Goal: Task Accomplishment & Management: Manage account settings

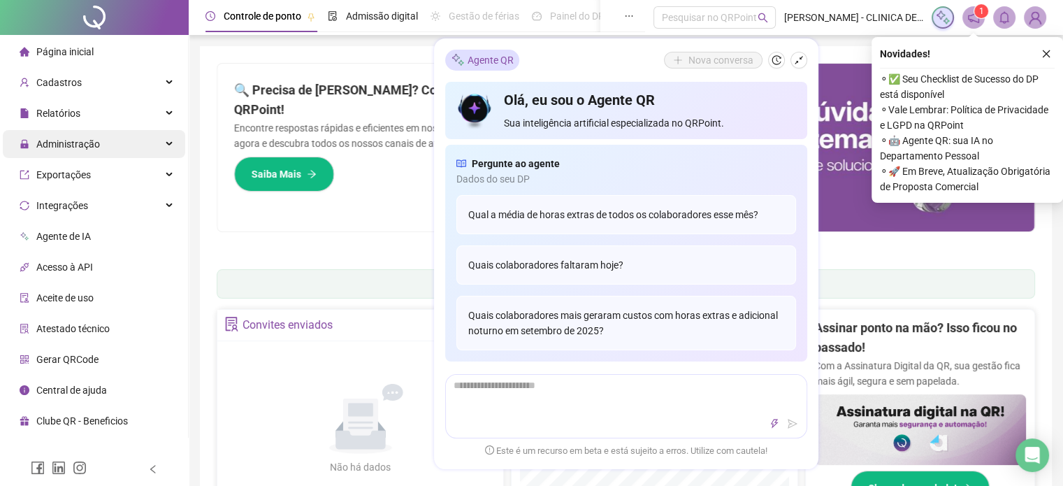
click at [41, 145] on span "Administração" at bounding box center [68, 143] width 64 height 11
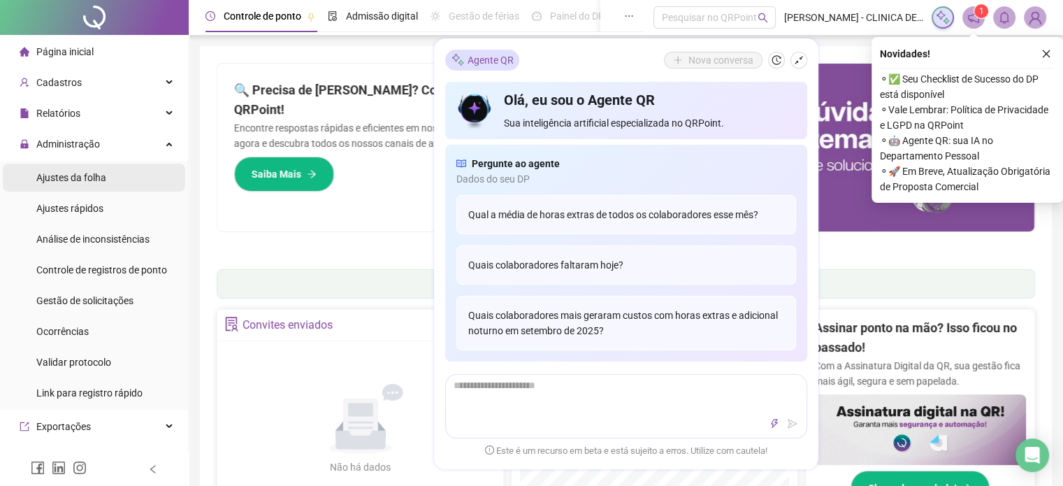
click at [78, 181] on span "Ajustes da folha" at bounding box center [71, 177] width 70 height 11
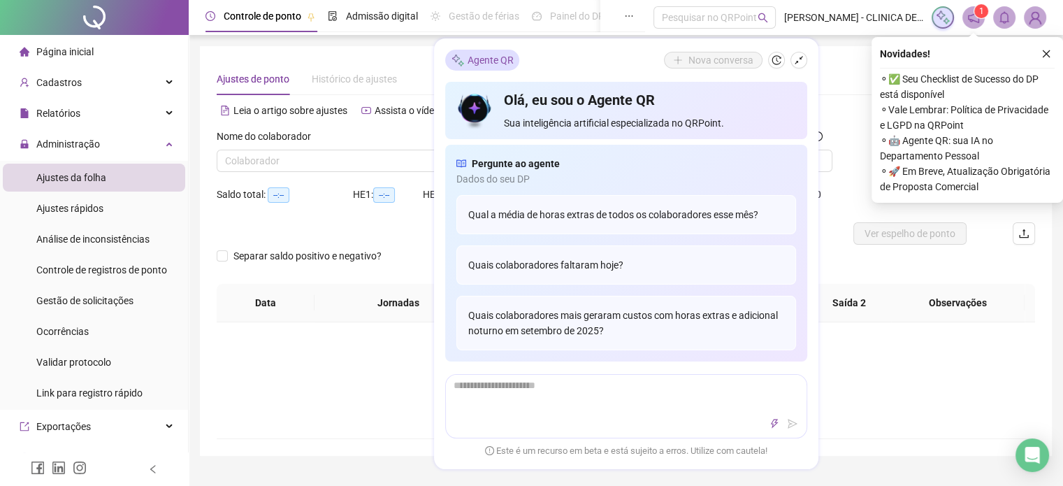
type input "**********"
click at [802, 59] on icon "shrink" at bounding box center [799, 60] width 10 height 10
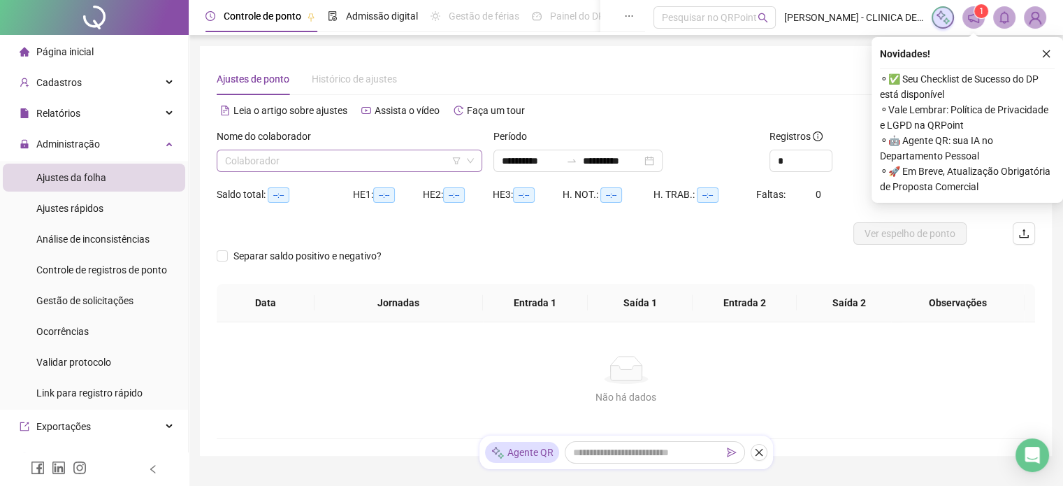
click at [472, 159] on icon "down" at bounding box center [470, 160] width 8 height 8
click at [462, 159] on span at bounding box center [349, 160] width 249 height 21
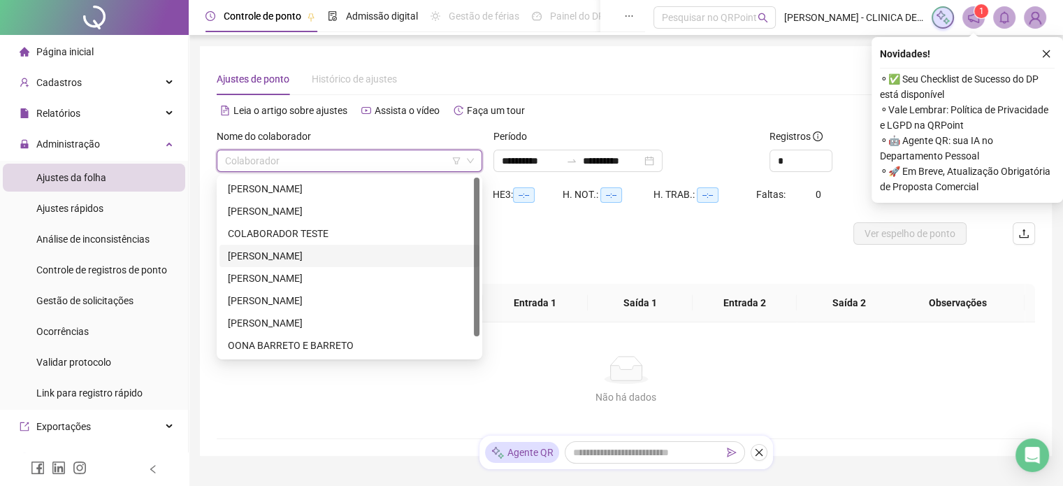
click at [261, 256] on div "[PERSON_NAME]" at bounding box center [349, 255] width 243 height 15
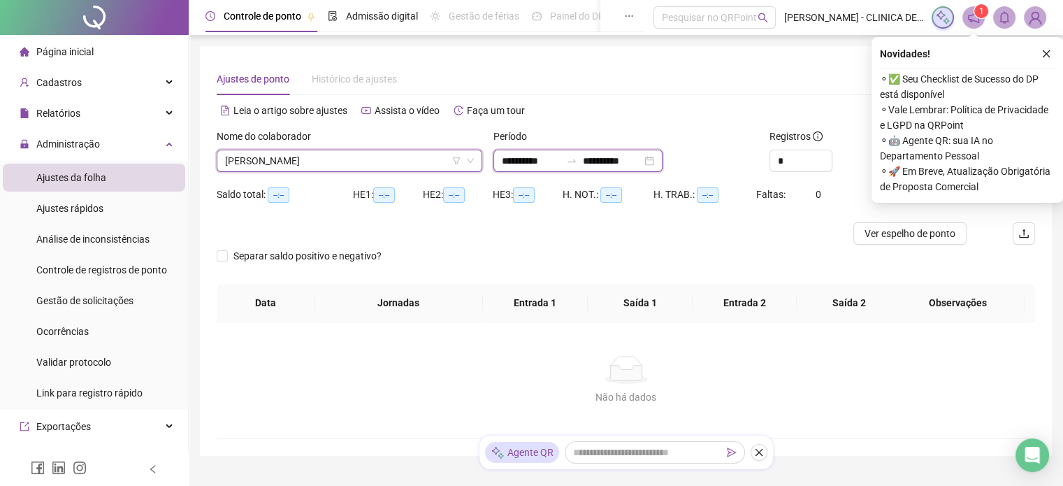
click at [560, 162] on input "**********" at bounding box center [531, 160] width 59 height 15
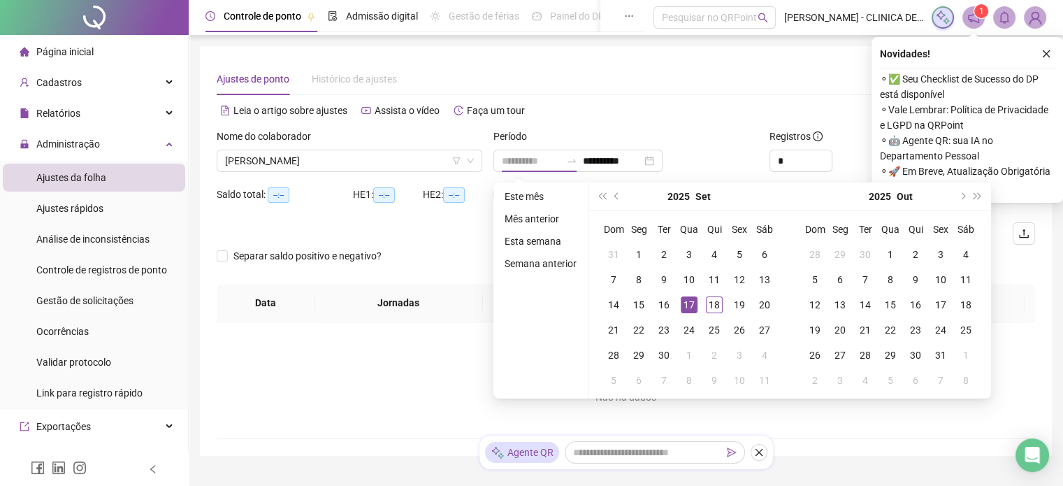
click at [687, 307] on div "17" at bounding box center [688, 304] width 17 height 17
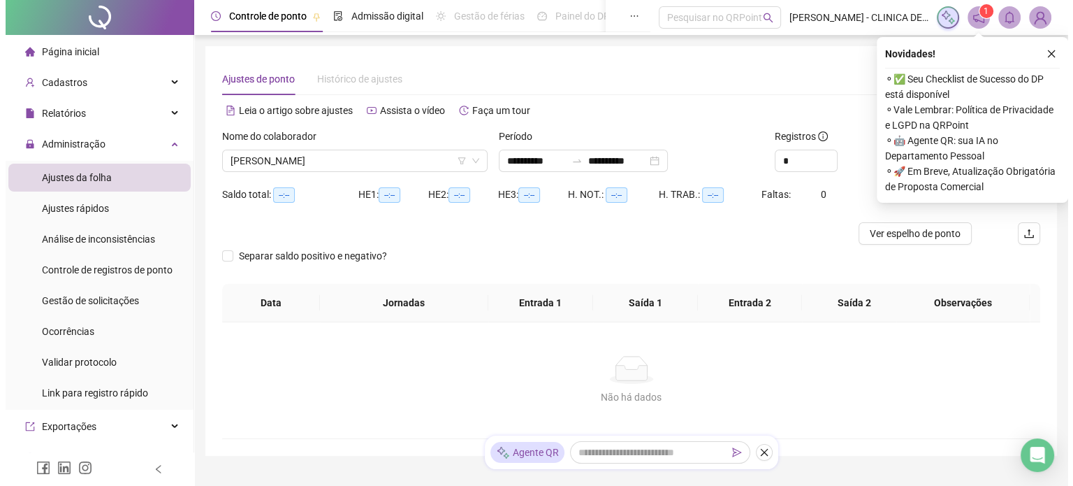
scroll to position [63, 0]
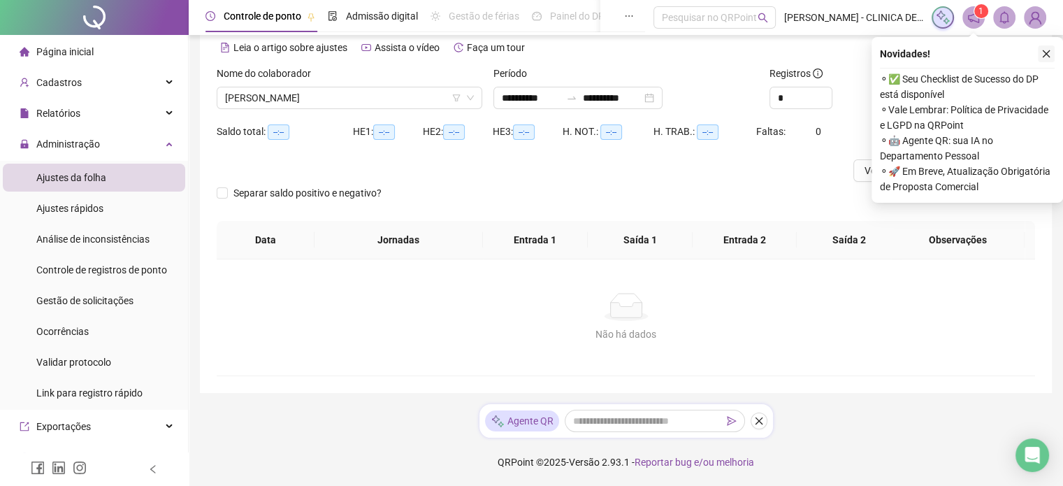
click at [1043, 54] on icon "close" at bounding box center [1046, 54] width 10 height 10
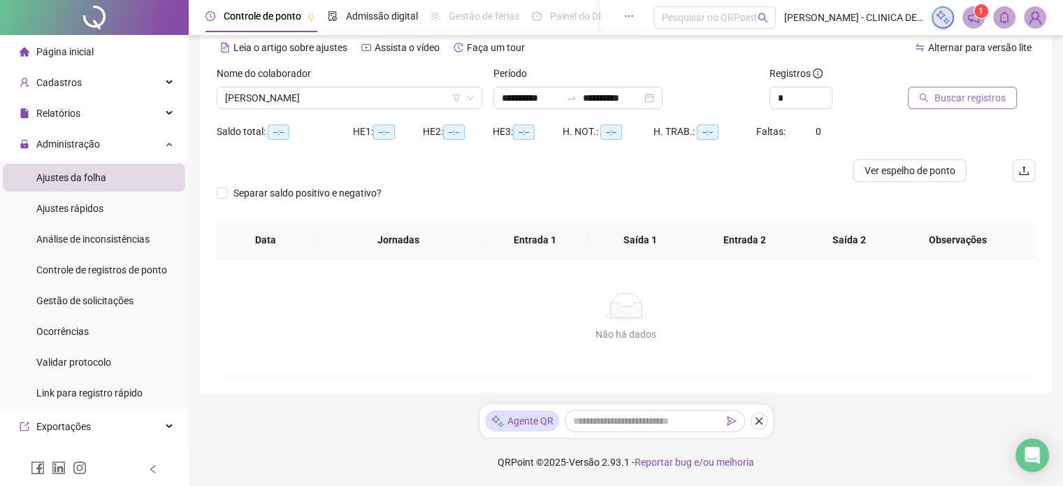
click at [972, 94] on span "Buscar registros" at bounding box center [969, 97] width 71 height 15
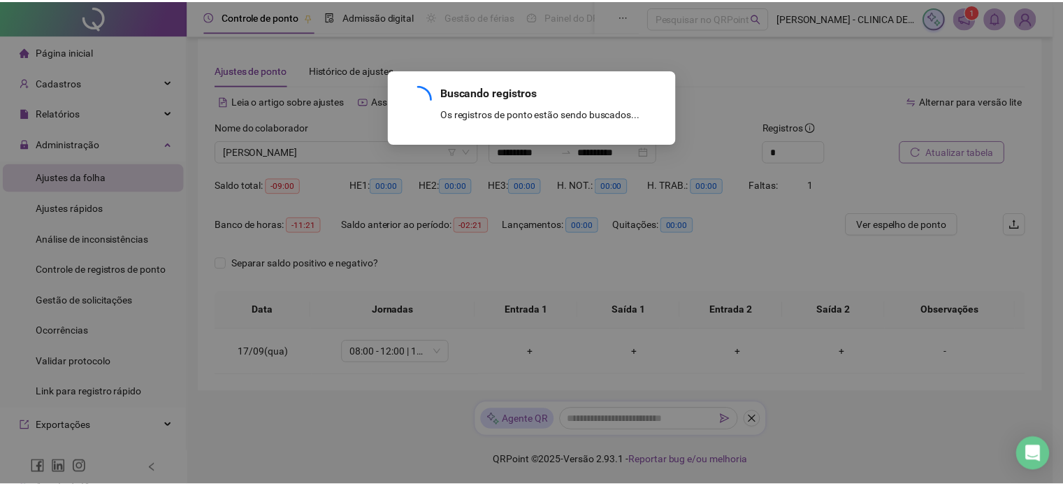
scroll to position [8, 0]
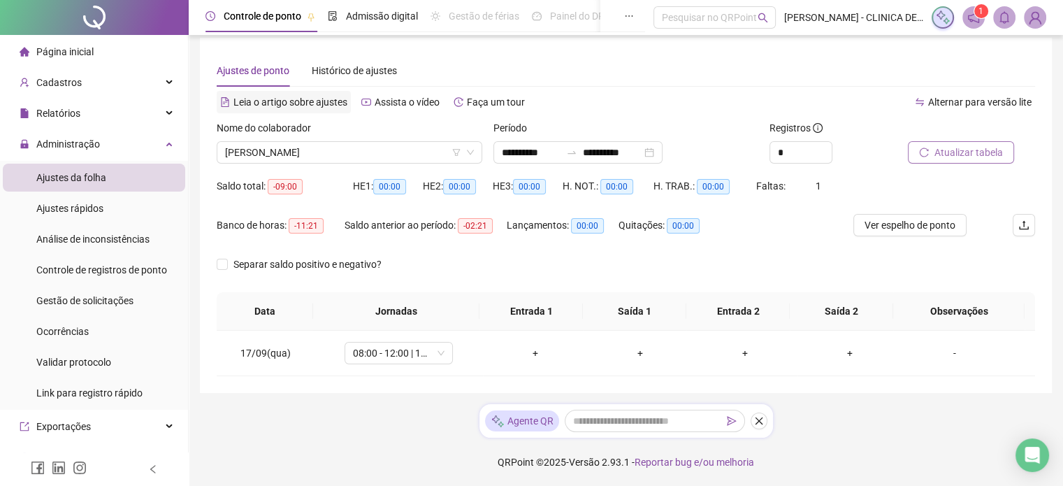
click at [290, 106] on span "Leia o artigo sobre ajustes" at bounding box center [290, 101] width 114 height 11
click at [577, 150] on icon "swap-right" at bounding box center [571, 152] width 11 height 11
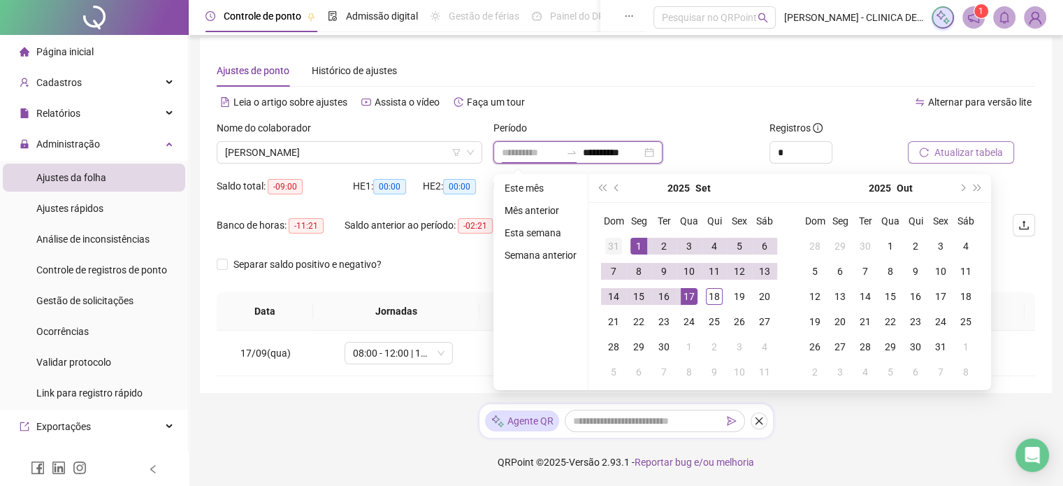
type input "**********"
click at [623, 242] on td "31" at bounding box center [613, 245] width 25 height 25
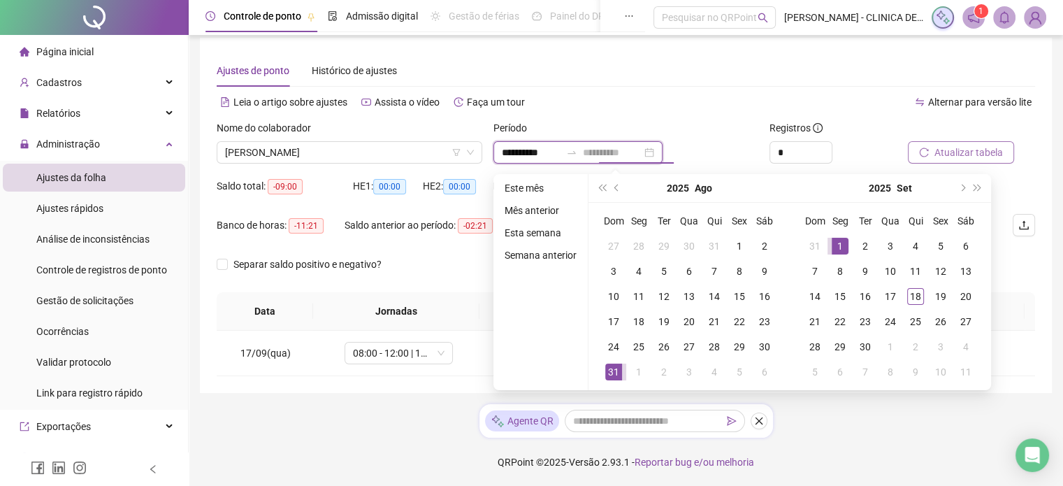
type input "**********"
click at [838, 241] on div "1" at bounding box center [839, 246] width 17 height 17
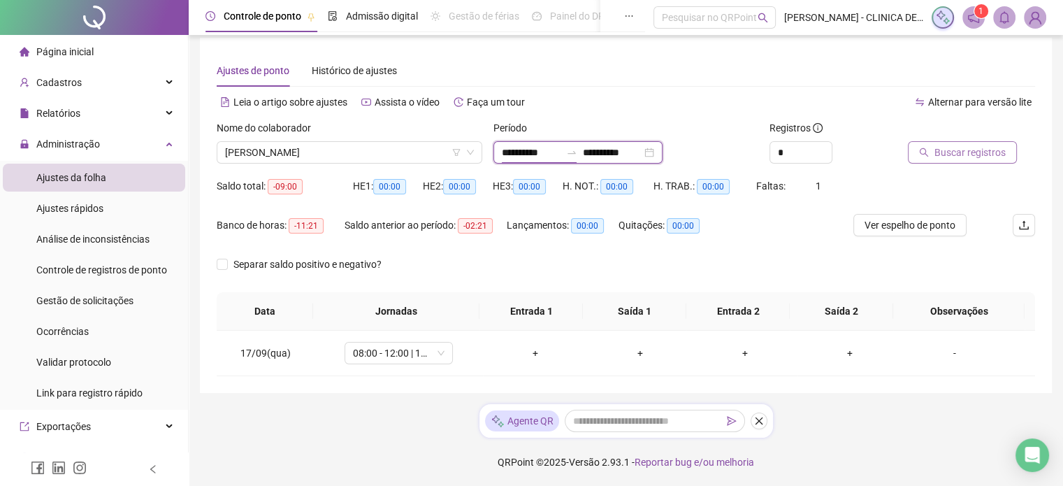
click at [519, 151] on input "**********" at bounding box center [531, 152] width 59 height 15
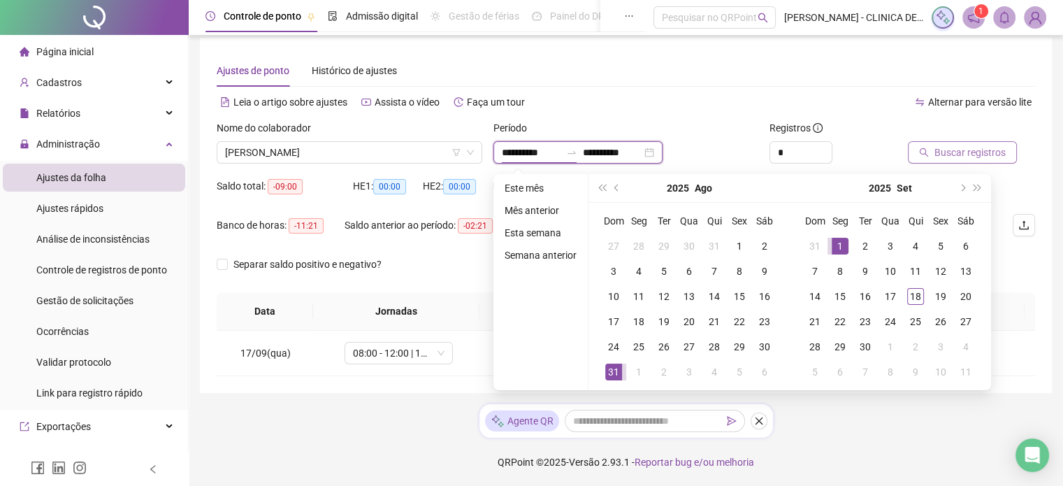
type input "**********"
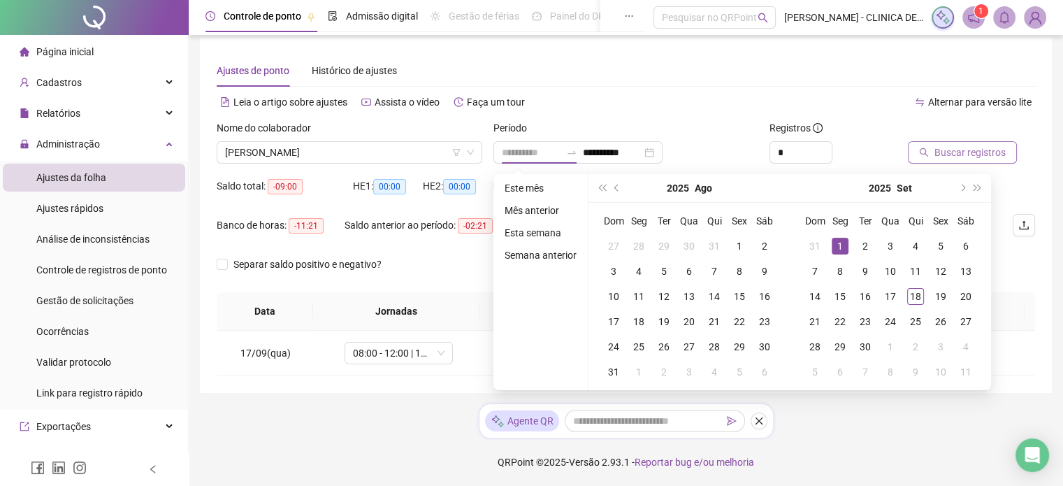
click at [841, 243] on div "1" at bounding box center [839, 246] width 17 height 17
click at [662, 156] on div "**********" at bounding box center [577, 152] width 169 height 22
click at [636, 159] on input "**********" at bounding box center [612, 152] width 59 height 15
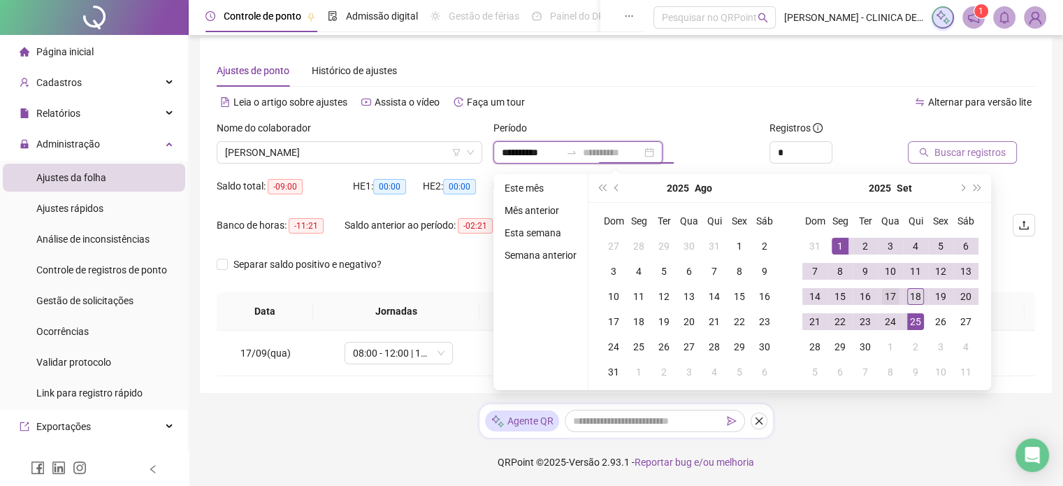
type input "**********"
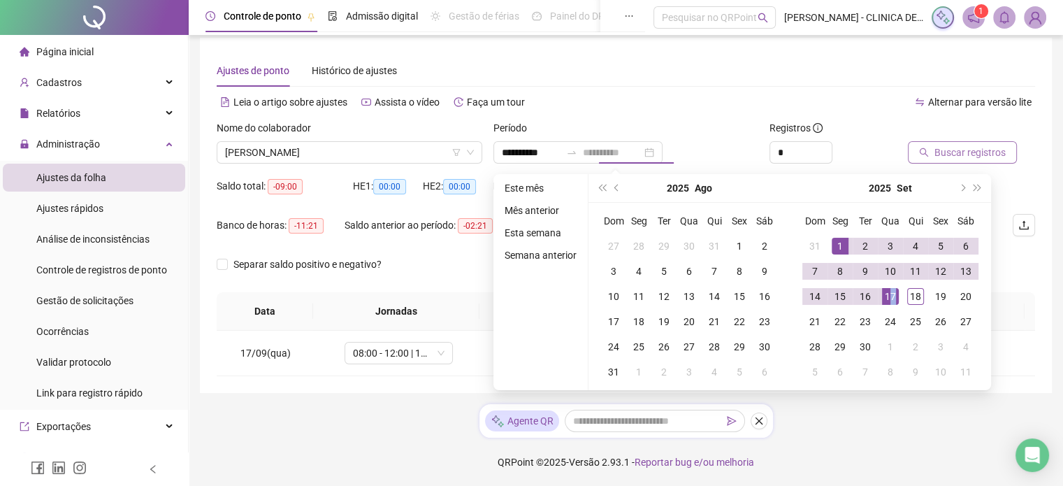
click at [891, 296] on div "17" at bounding box center [890, 296] width 17 height 17
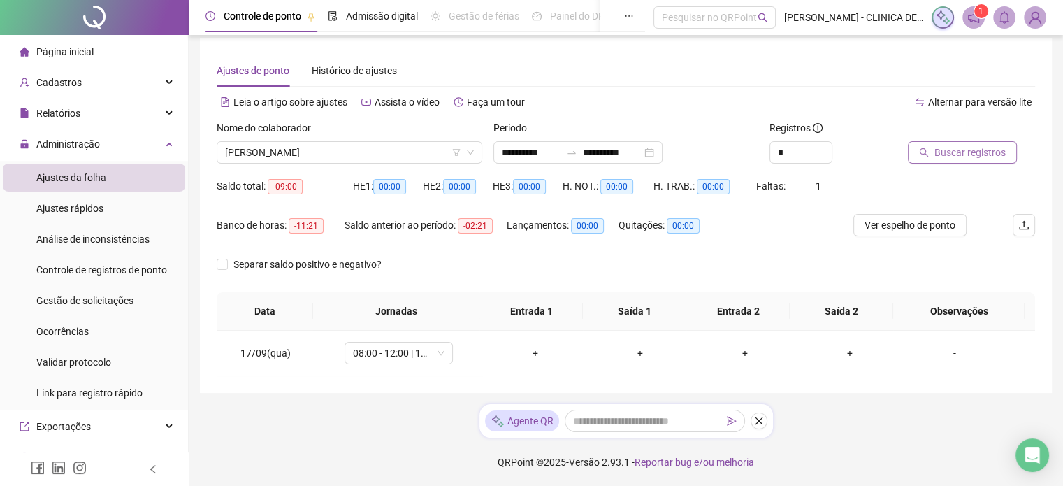
click at [967, 156] on span "Buscar registros" at bounding box center [969, 152] width 71 height 15
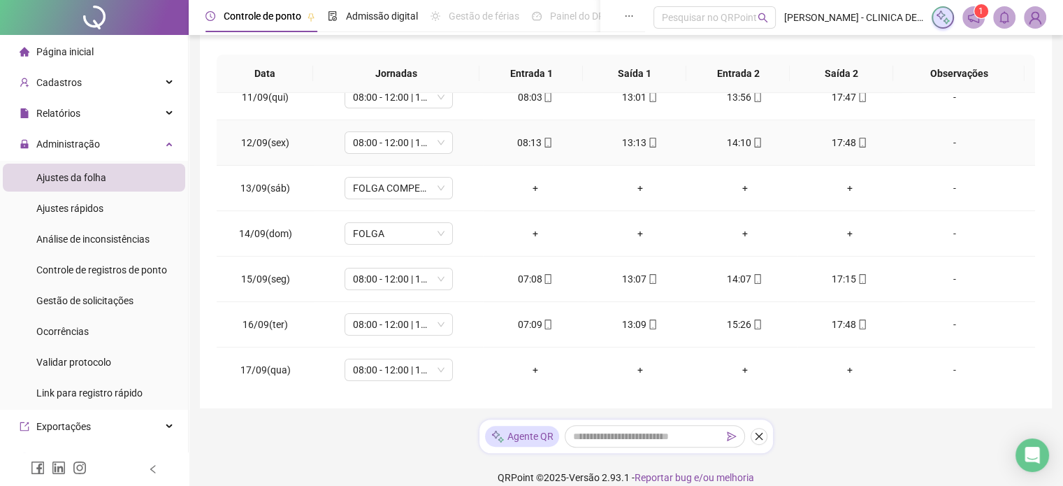
scroll to position [261, 0]
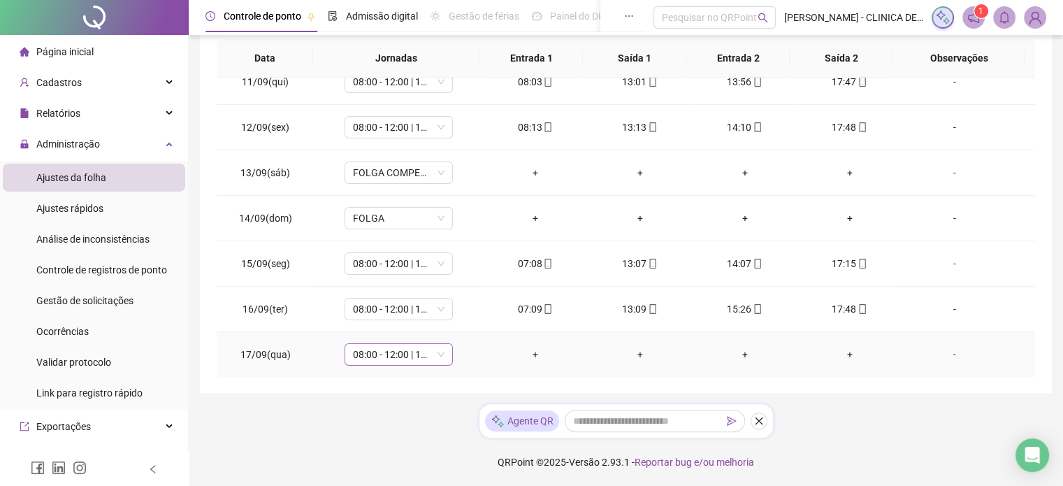
click at [444, 354] on div "08:00 - 12:00 | 13:00 - 18:00" at bounding box center [398, 354] width 108 height 22
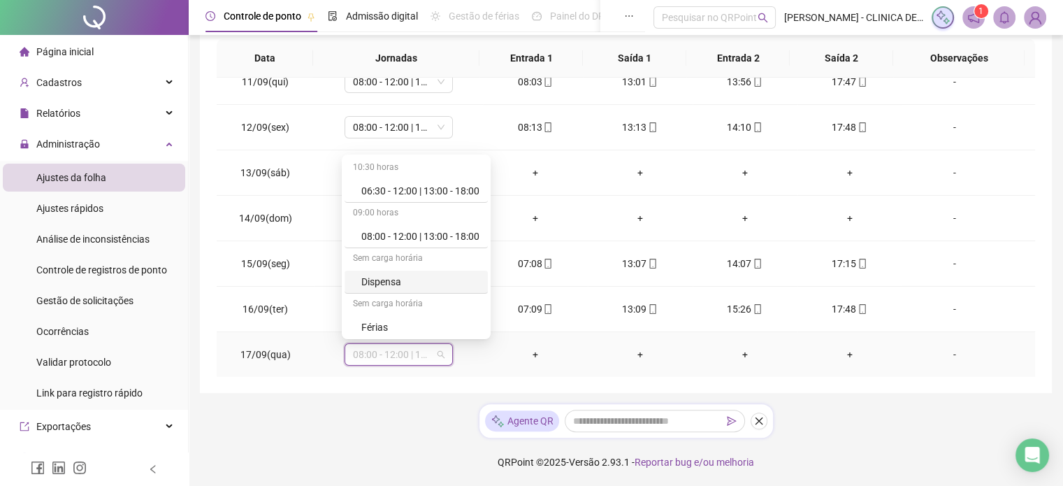
click at [422, 283] on div "Dispensa" at bounding box center [420, 281] width 118 height 15
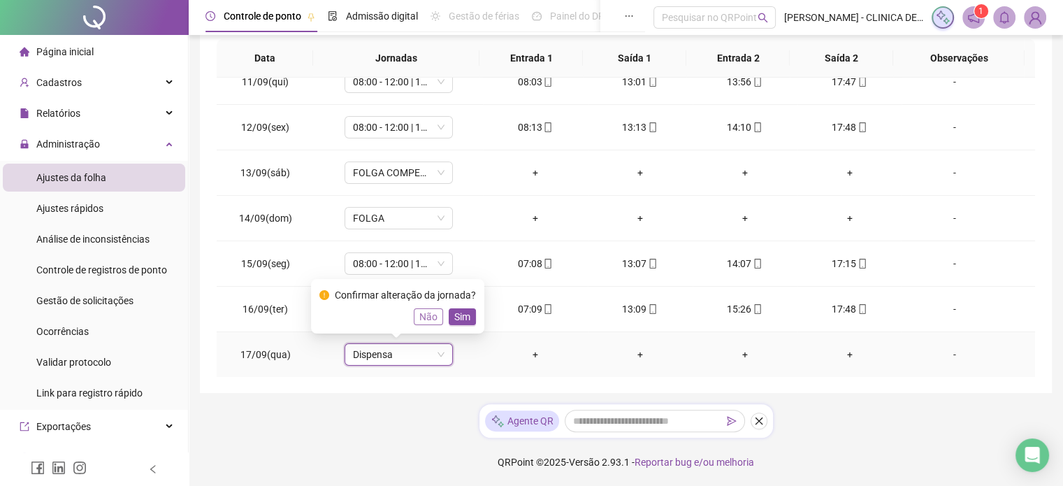
click at [431, 316] on span "Não" at bounding box center [428, 316] width 18 height 15
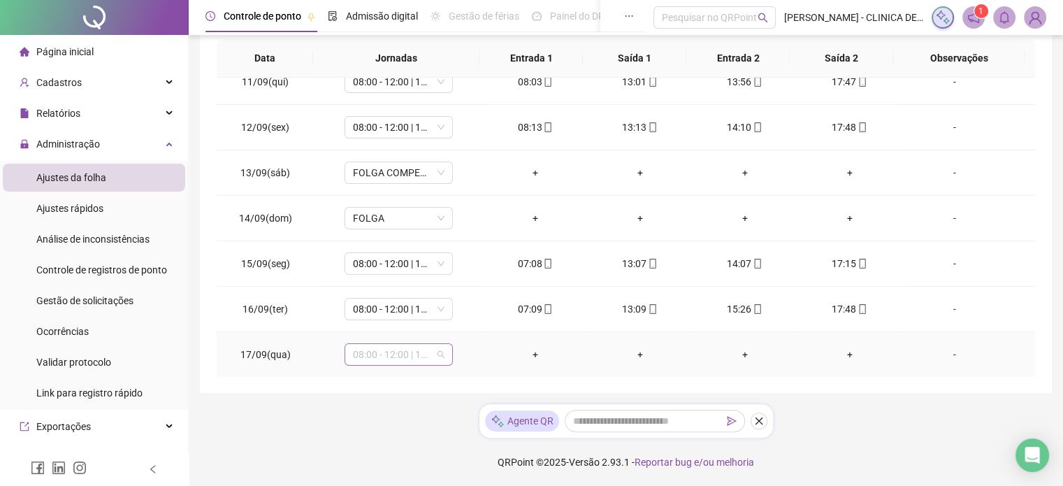
click at [439, 353] on span "08:00 - 12:00 | 13:00 - 18:00" at bounding box center [399, 354] width 92 height 21
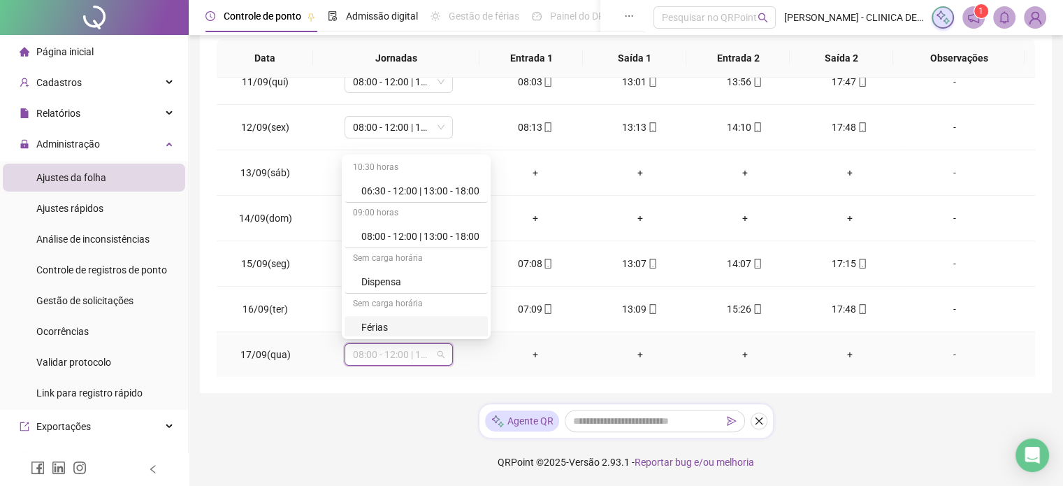
click at [419, 326] on div "Férias" at bounding box center [420, 326] width 118 height 15
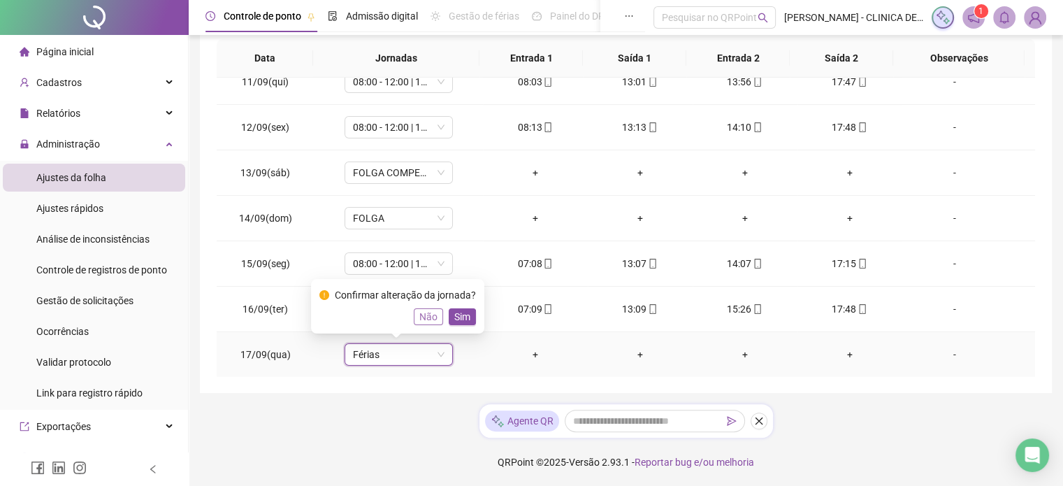
click at [423, 310] on span "Não" at bounding box center [428, 316] width 18 height 15
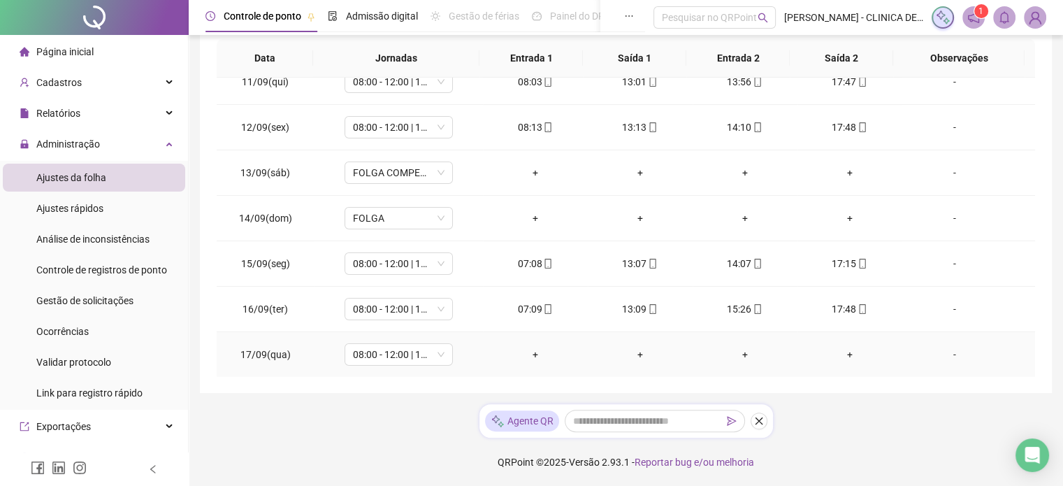
click at [529, 354] on div "+" at bounding box center [535, 354] width 82 height 15
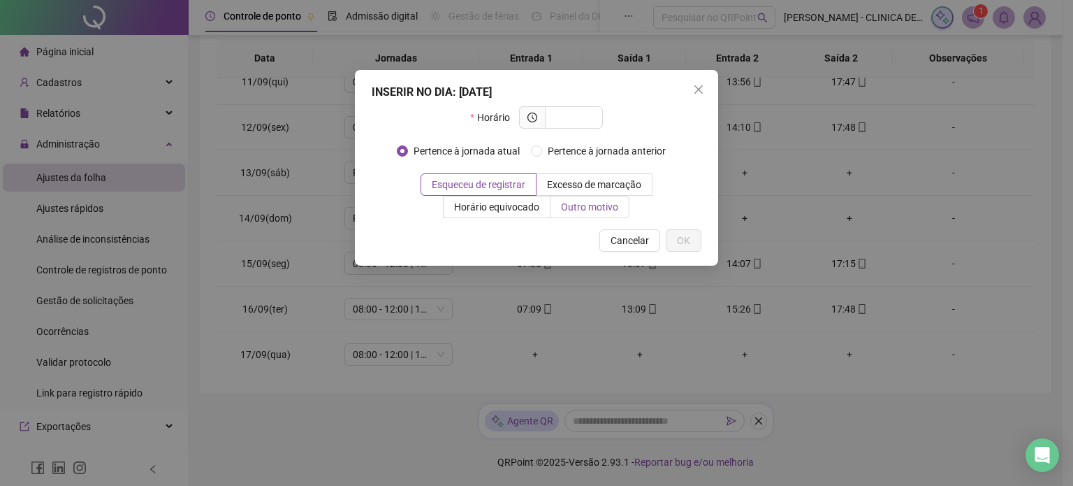
click at [590, 201] on span "Outro motivo" at bounding box center [589, 206] width 57 height 11
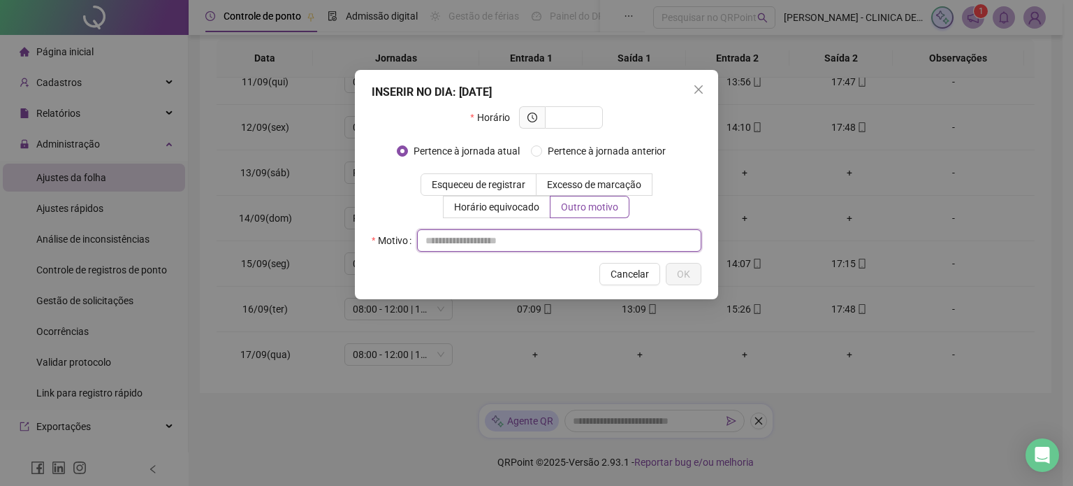
click at [696, 241] on input "text" at bounding box center [559, 240] width 284 height 22
click at [701, 87] on icon "close" at bounding box center [698, 89] width 11 height 11
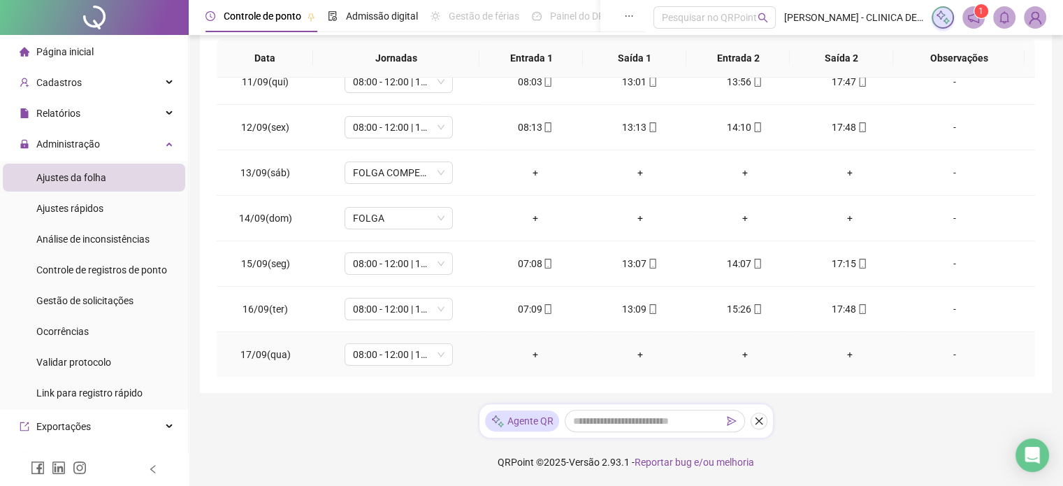
click at [947, 357] on div "-" at bounding box center [953, 354] width 82 height 15
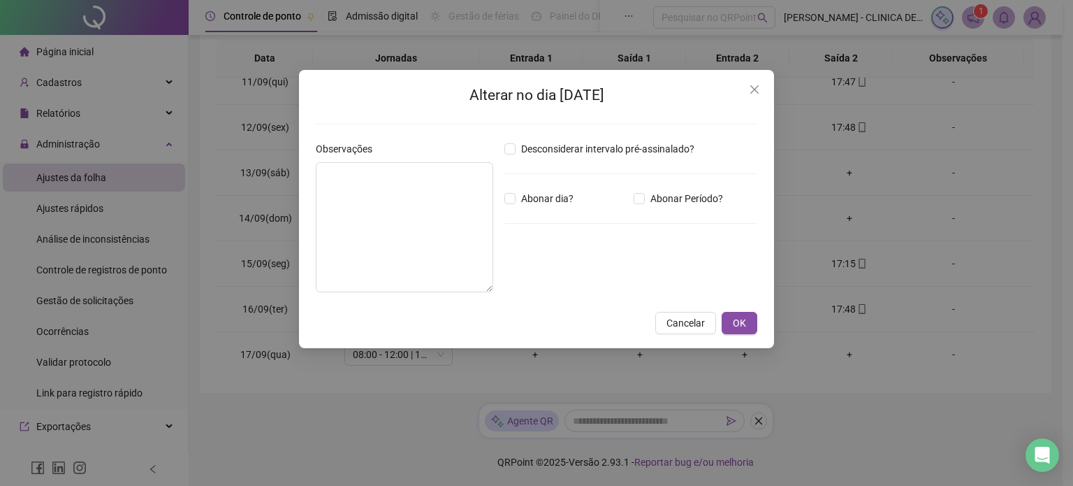
click at [943, 356] on div "Alterar no dia [DATE] Observações Desconsiderar intervalo pré-assinalado? Abona…" at bounding box center [536, 243] width 1073 height 486
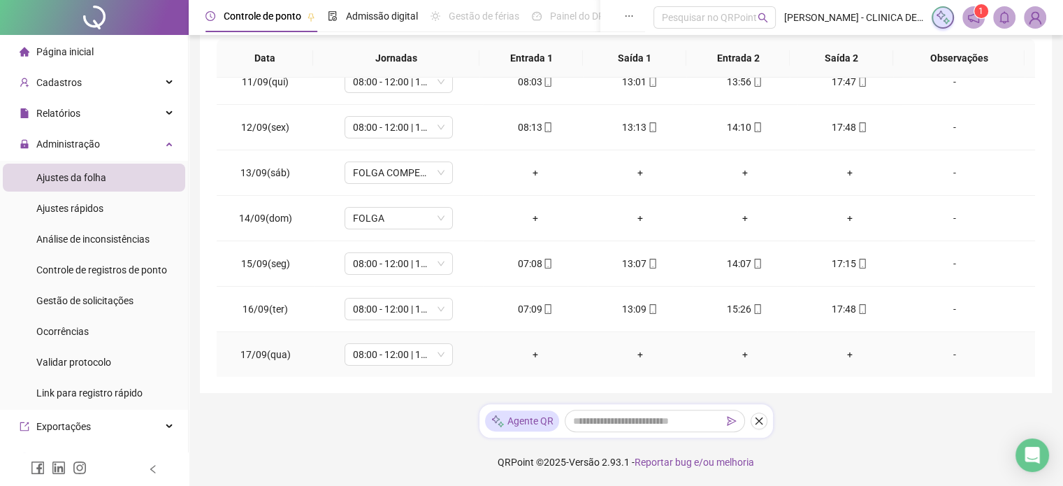
click at [943, 356] on div "-" at bounding box center [953, 354] width 82 height 15
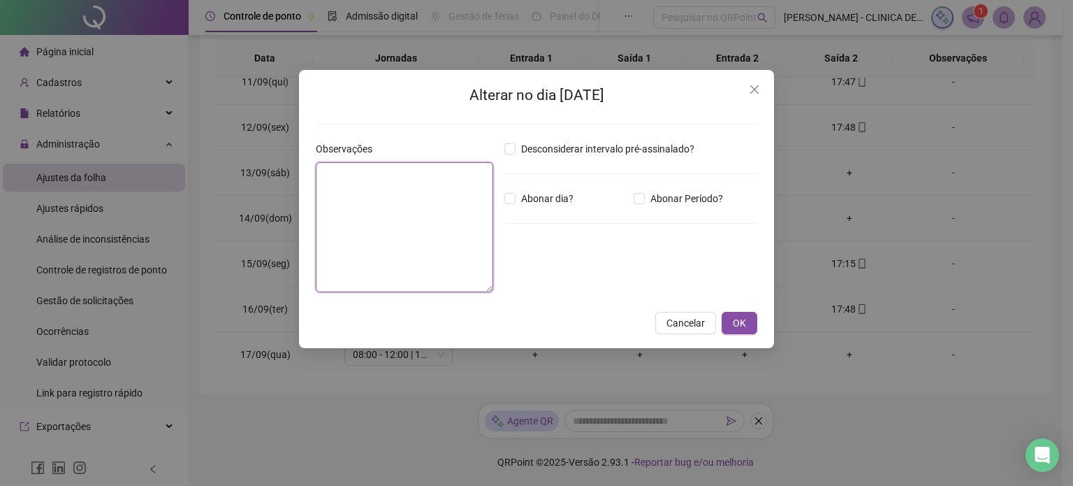
click at [444, 204] on textarea at bounding box center [404, 227] width 177 height 130
click at [400, 196] on textarea at bounding box center [404, 227] width 177 height 130
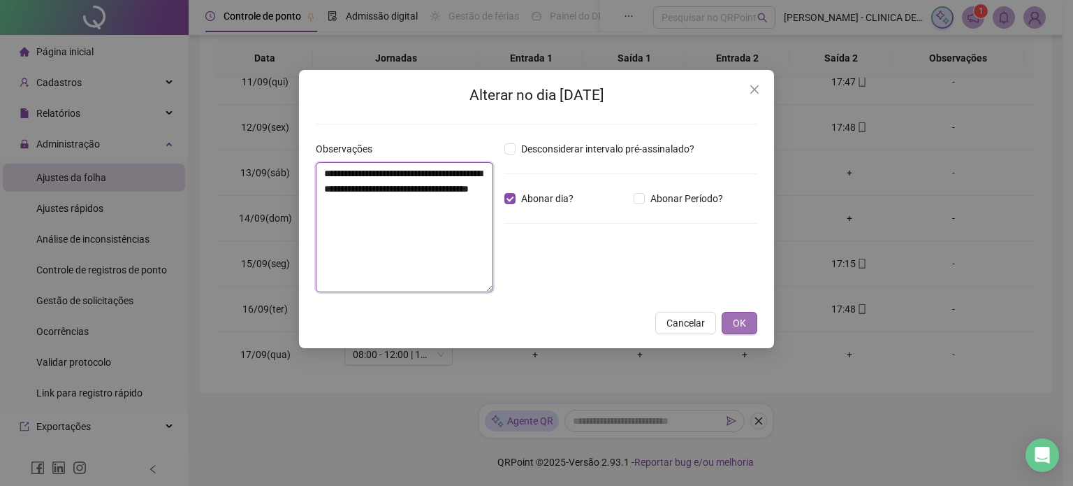
type textarea "**********"
click at [741, 323] on span "OK" at bounding box center [739, 322] width 13 height 15
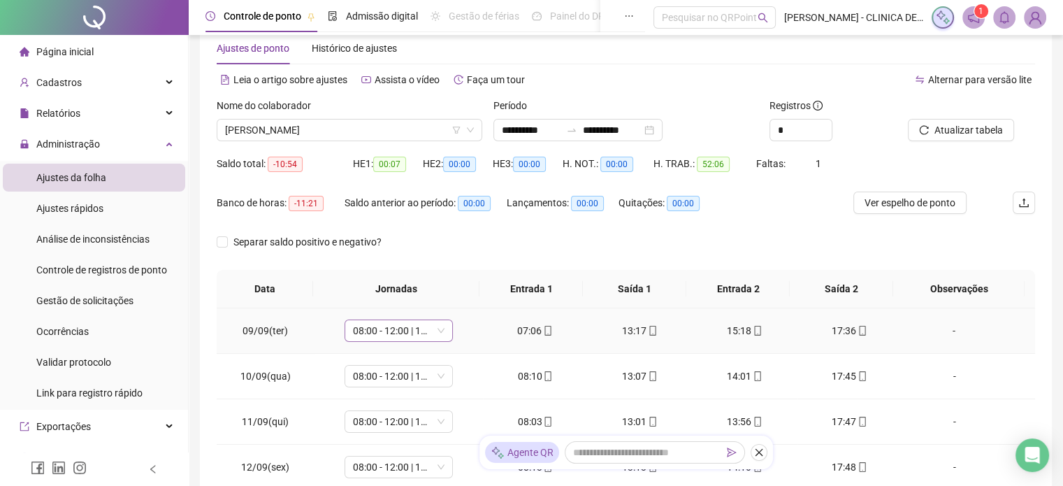
scroll to position [0, 0]
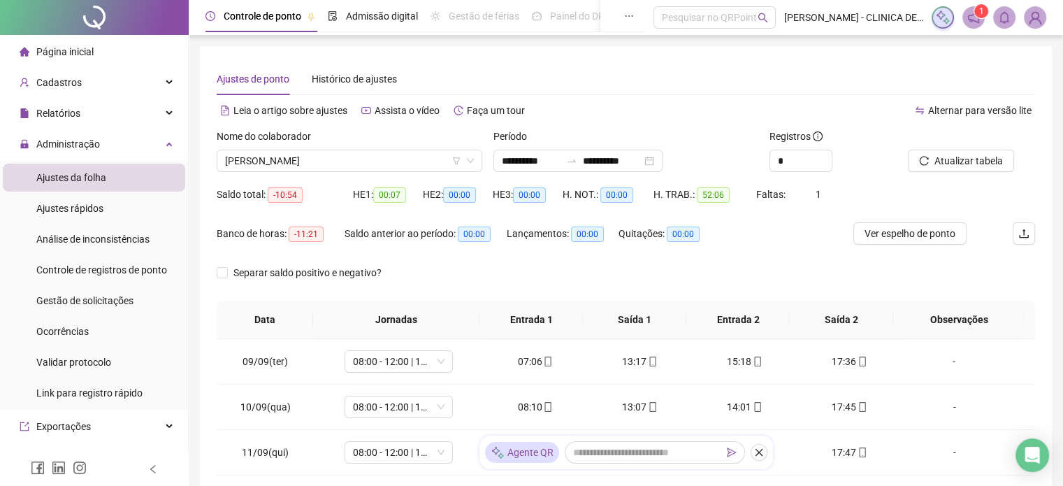
click at [91, 176] on span "Ajustes da folha" at bounding box center [71, 177] width 70 height 11
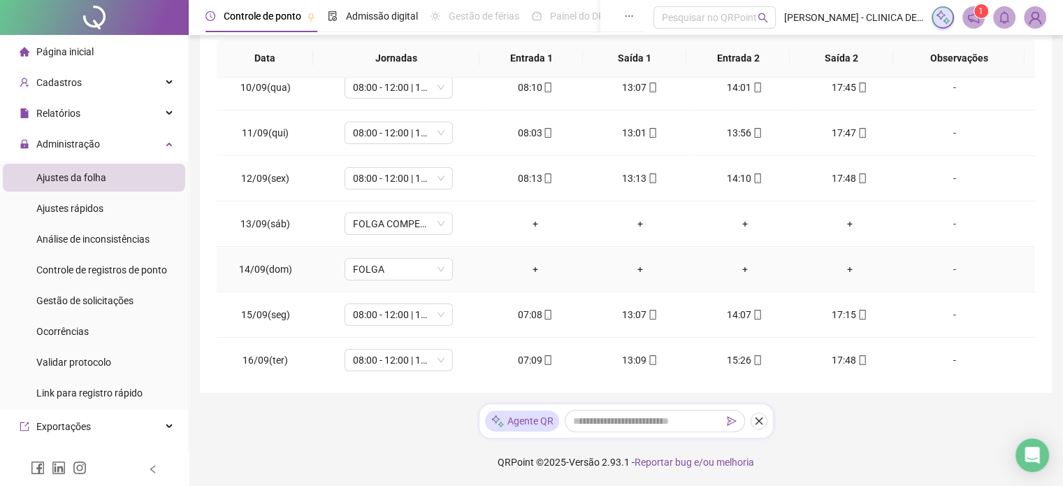
scroll to position [109, 0]
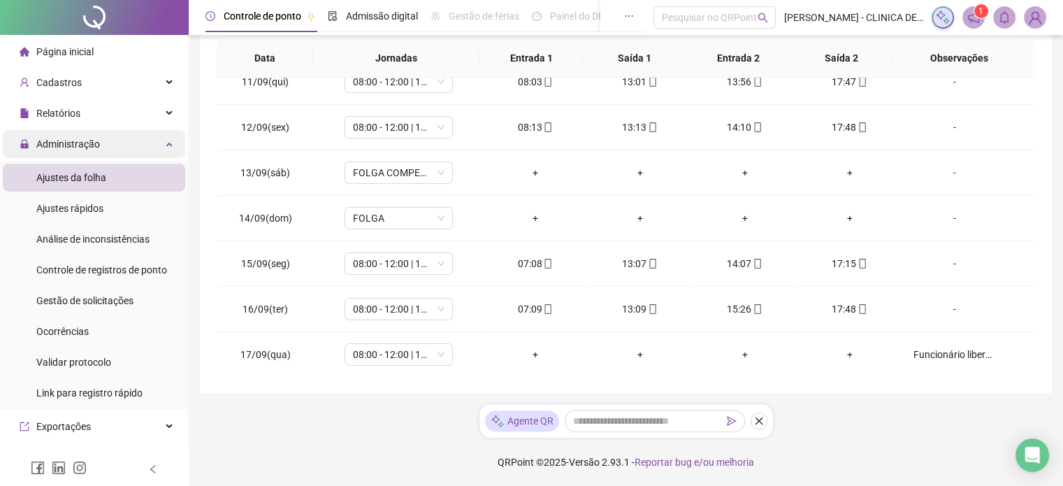
click at [55, 145] on span "Administração" at bounding box center [68, 143] width 64 height 11
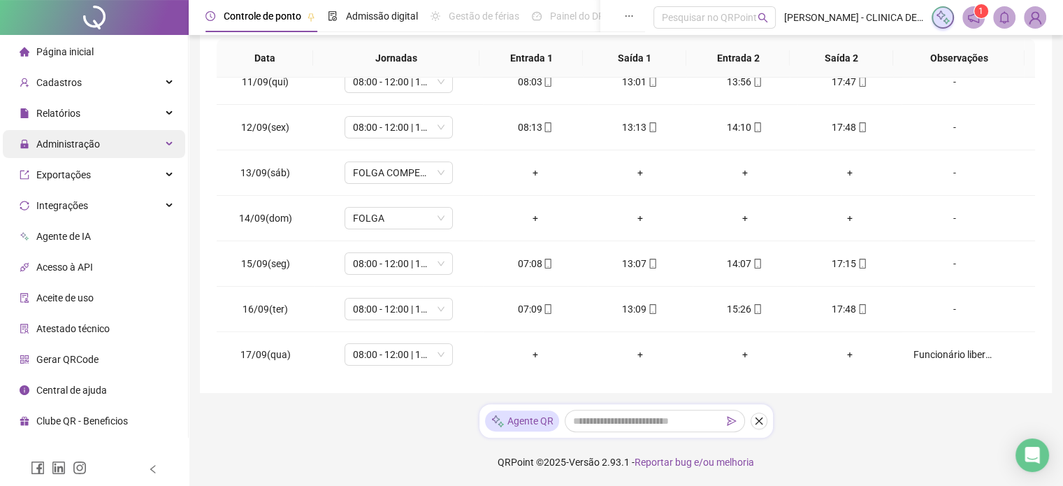
click at [58, 145] on span "Administração" at bounding box center [68, 143] width 64 height 11
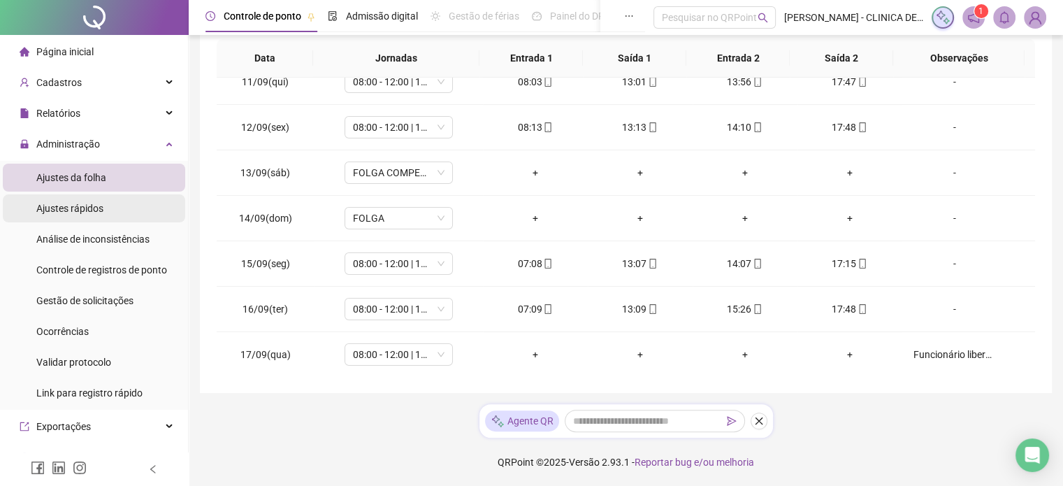
click at [83, 207] on span "Ajustes rápidos" at bounding box center [69, 208] width 67 height 11
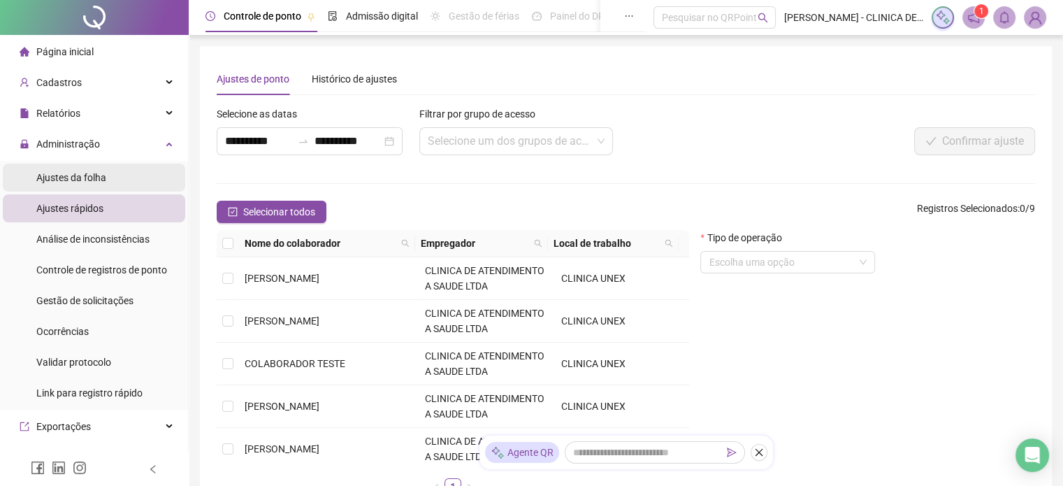
click at [84, 173] on span "Ajustes da folha" at bounding box center [71, 177] width 70 height 11
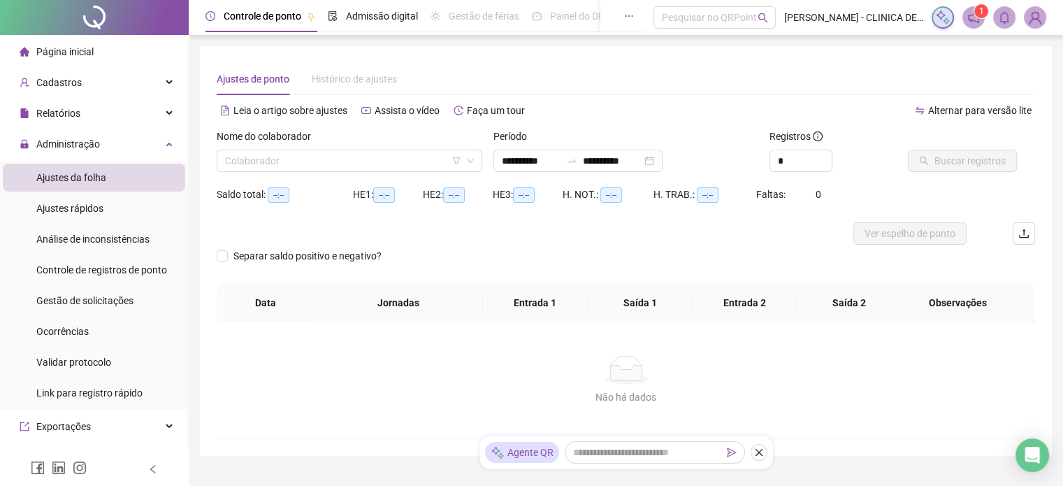
type input "**********"
click at [474, 157] on div "Colaborador" at bounding box center [349, 161] width 265 height 22
click at [425, 164] on input "search" at bounding box center [343, 160] width 236 height 21
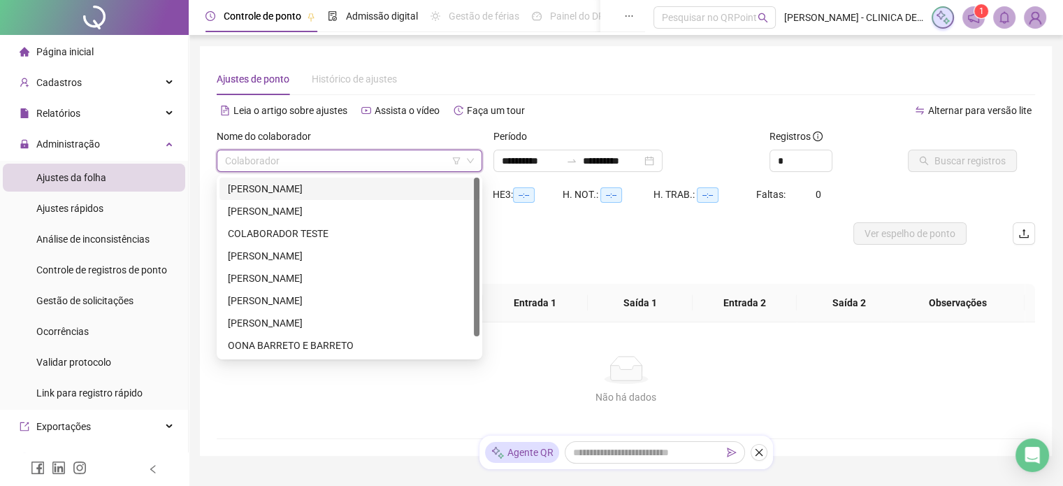
click at [347, 187] on div "[PERSON_NAME]" at bounding box center [349, 188] width 243 height 15
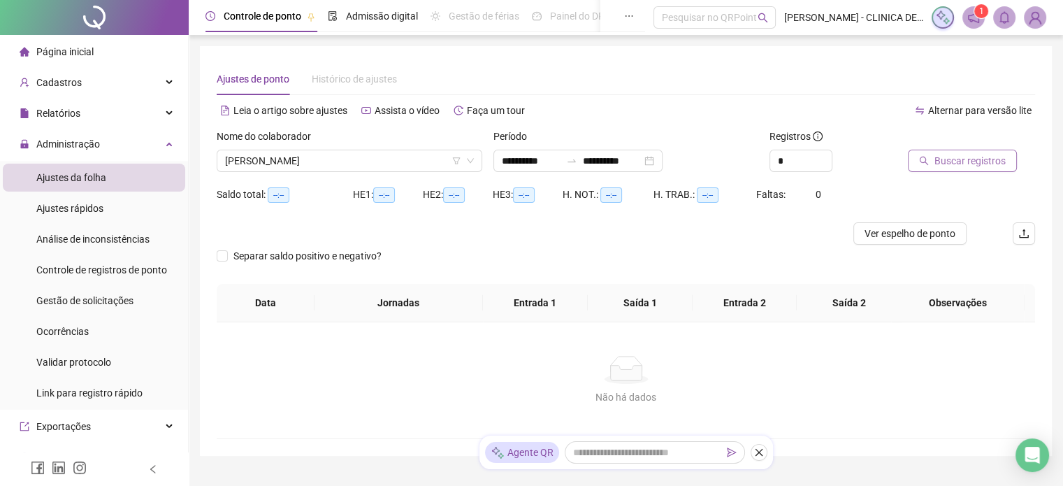
click at [954, 161] on span "Buscar registros" at bounding box center [969, 160] width 71 height 15
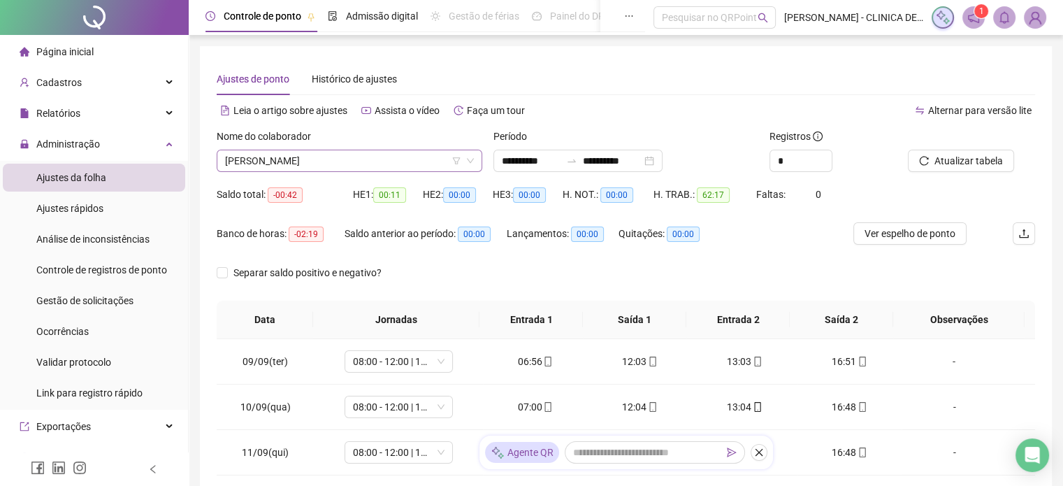
click at [471, 159] on icon "down" at bounding box center [470, 160] width 8 height 8
click at [466, 161] on icon "down" at bounding box center [470, 160] width 8 height 8
click at [456, 158] on icon "filter" at bounding box center [456, 160] width 8 height 8
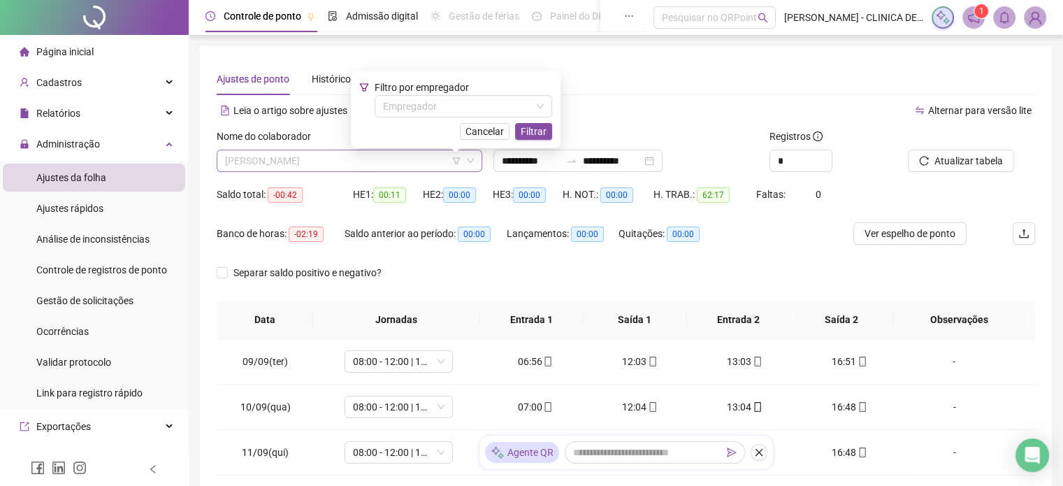
click at [435, 166] on span "[PERSON_NAME]" at bounding box center [349, 160] width 249 height 21
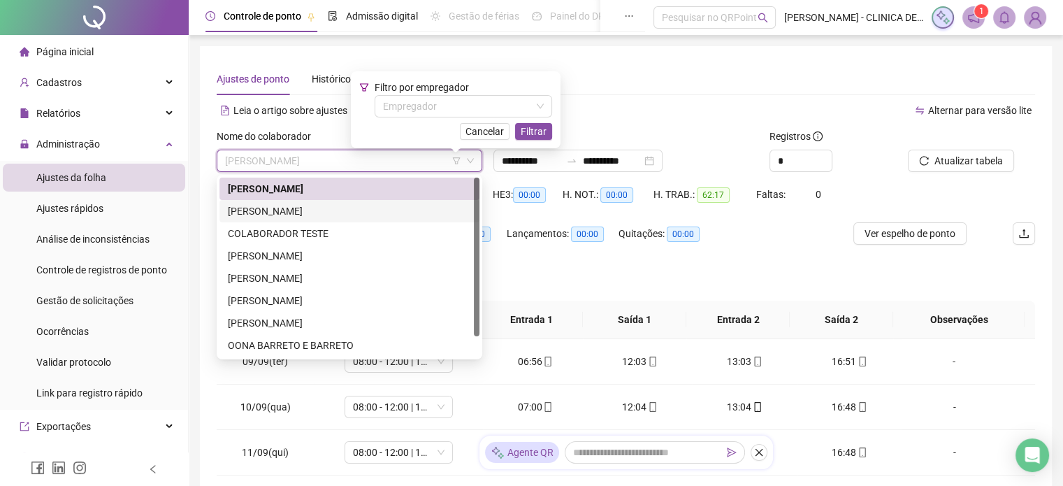
click at [284, 210] on div "[PERSON_NAME]" at bounding box center [349, 210] width 243 height 15
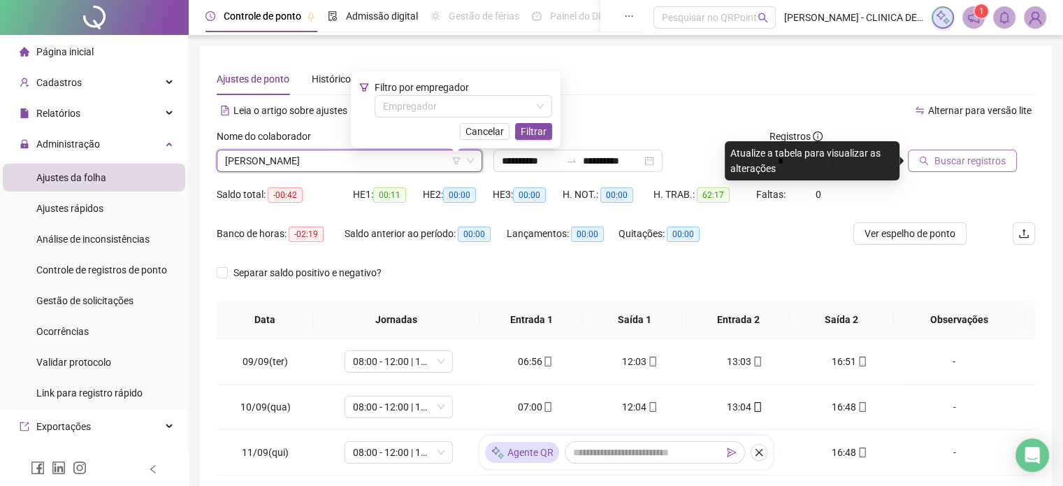
click at [958, 166] on span "Buscar registros" at bounding box center [969, 160] width 71 height 15
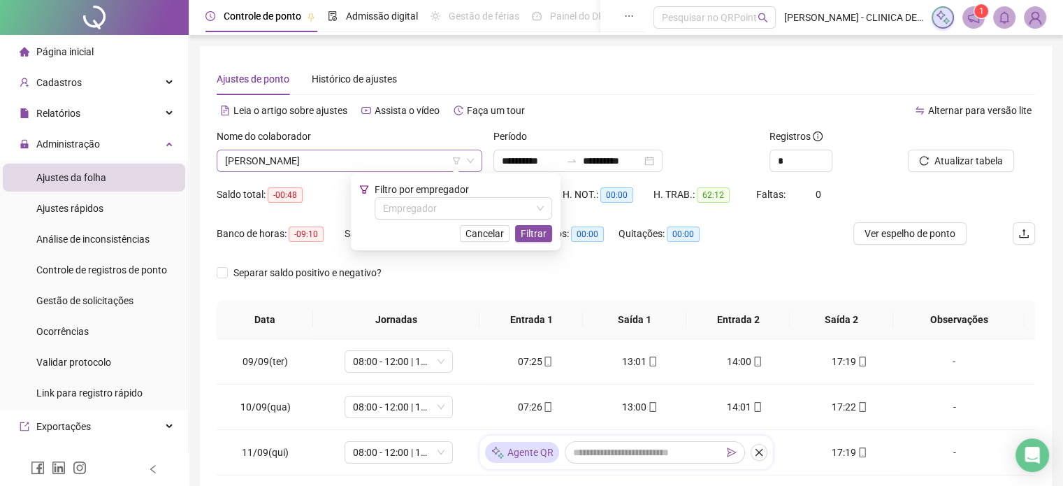
click at [467, 161] on icon "down" at bounding box center [470, 160] width 8 height 8
click at [455, 161] on icon "filter" at bounding box center [456, 160] width 8 height 8
click at [492, 233] on span "Cancelar" at bounding box center [484, 233] width 38 height 15
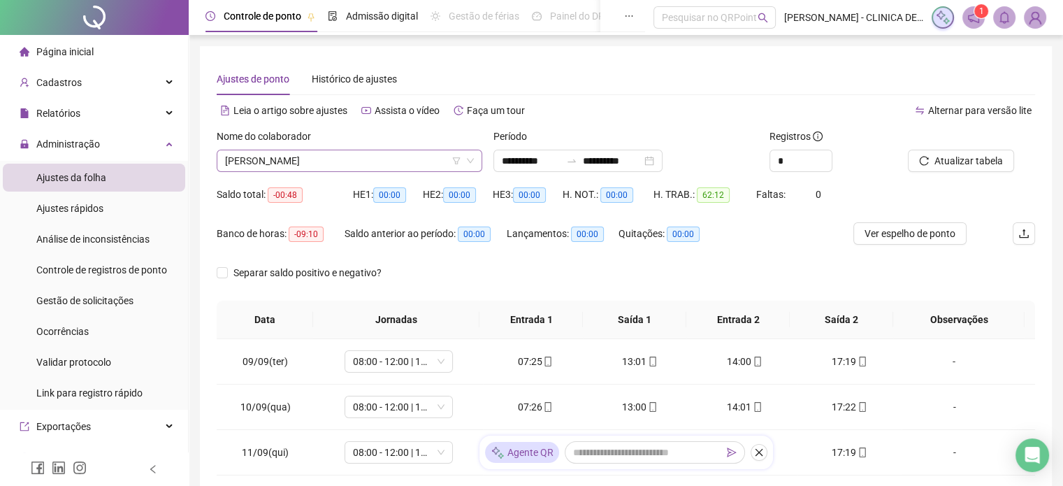
click at [472, 162] on icon "down" at bounding box center [470, 160] width 8 height 8
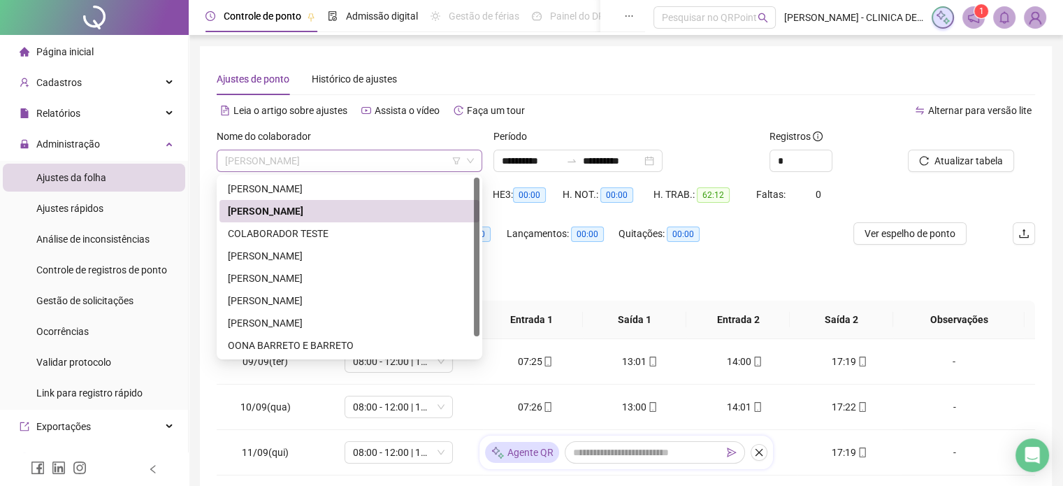
drag, startPoint x: 460, startPoint y: 163, endPoint x: 449, endPoint y: 159, distance: 12.6
click at [458, 163] on div "[PERSON_NAME]" at bounding box center [349, 161] width 265 height 22
click at [305, 302] on div "[PERSON_NAME]" at bounding box center [349, 300] width 243 height 15
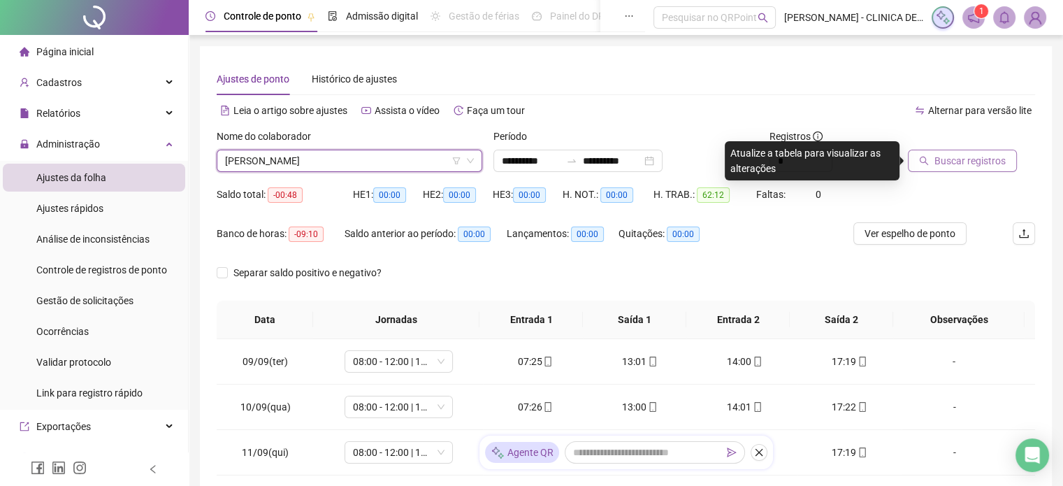
click at [1001, 156] on span "Buscar registros" at bounding box center [969, 160] width 71 height 15
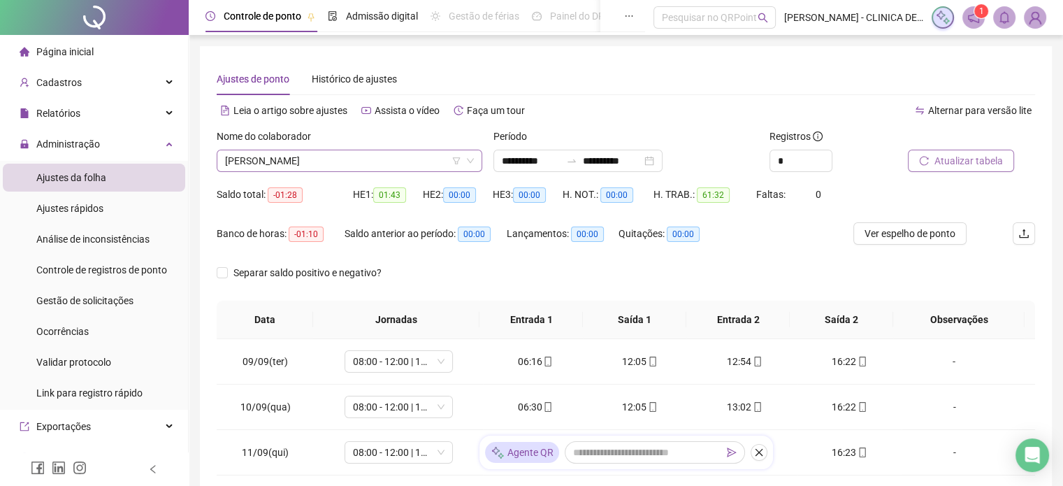
click at [469, 156] on icon "down" at bounding box center [470, 160] width 8 height 8
click at [462, 156] on span "[PERSON_NAME]" at bounding box center [349, 160] width 249 height 21
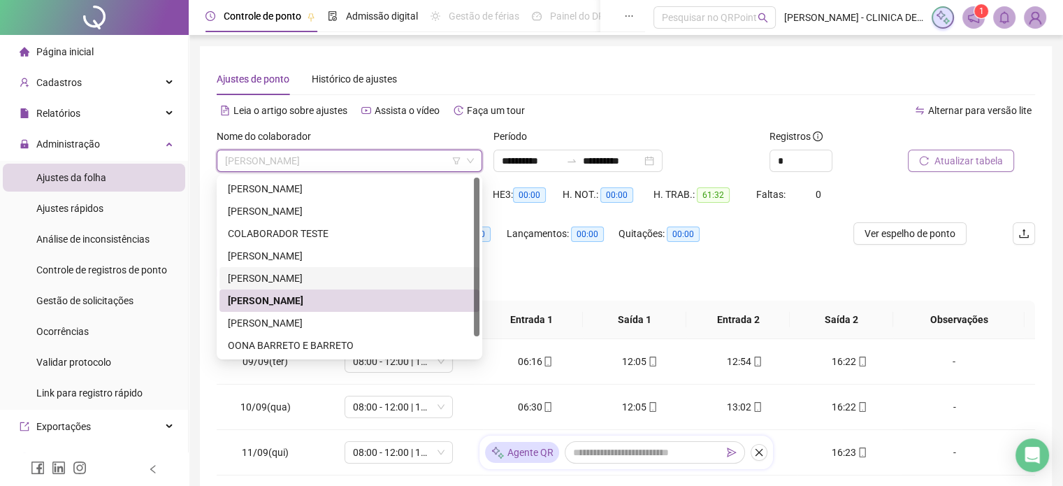
click at [307, 272] on div "[PERSON_NAME]" at bounding box center [349, 277] width 243 height 15
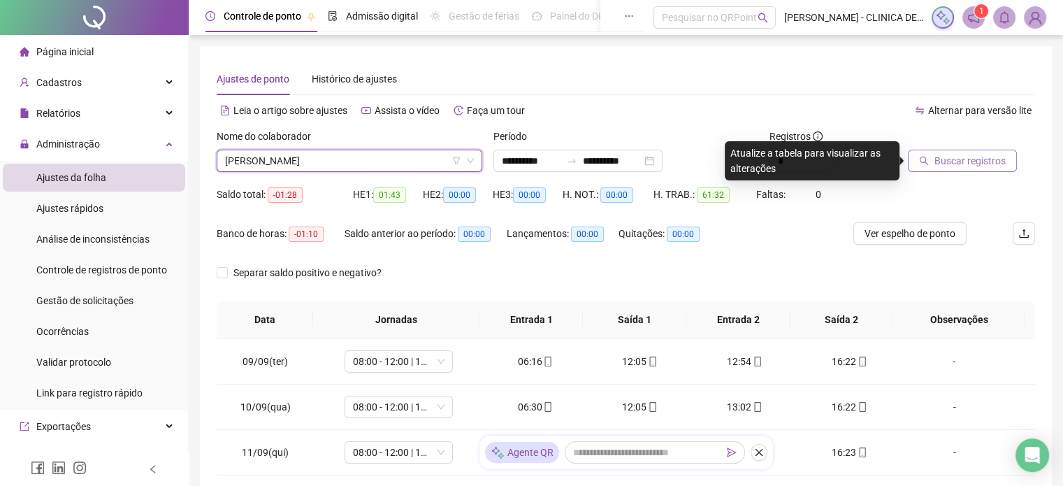
click at [951, 156] on span "Buscar registros" at bounding box center [969, 160] width 71 height 15
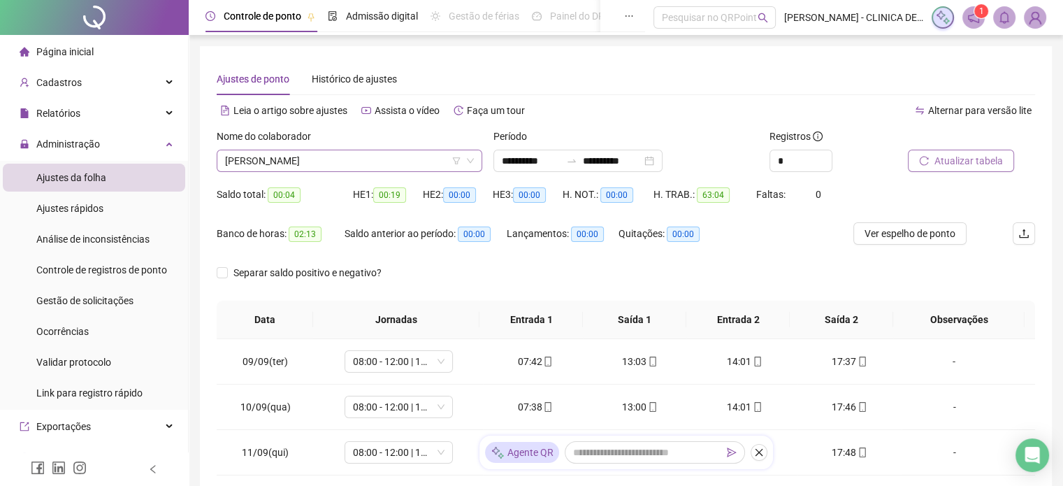
click at [472, 161] on icon "down" at bounding box center [470, 160] width 8 height 8
click at [455, 156] on icon "filter" at bounding box center [456, 160] width 8 height 8
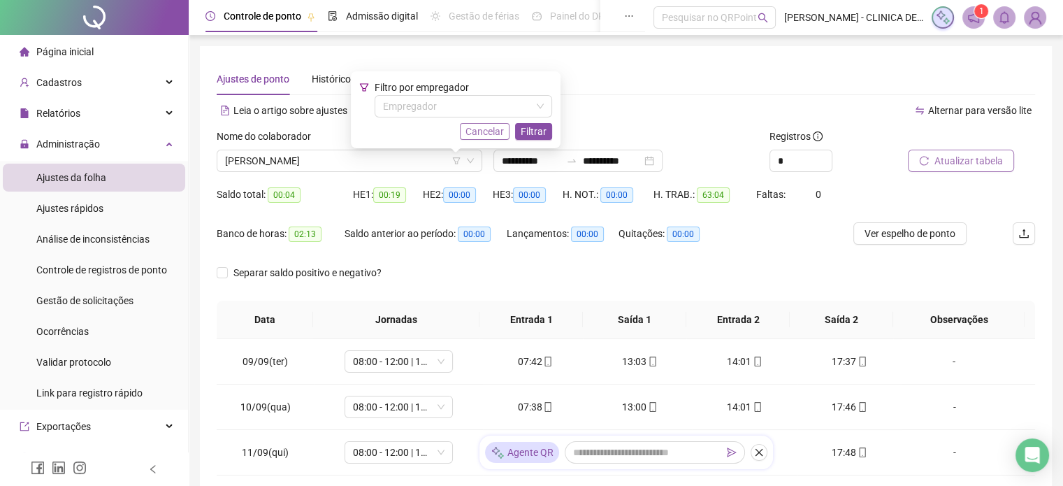
click at [497, 128] on span "Cancelar" at bounding box center [484, 131] width 38 height 15
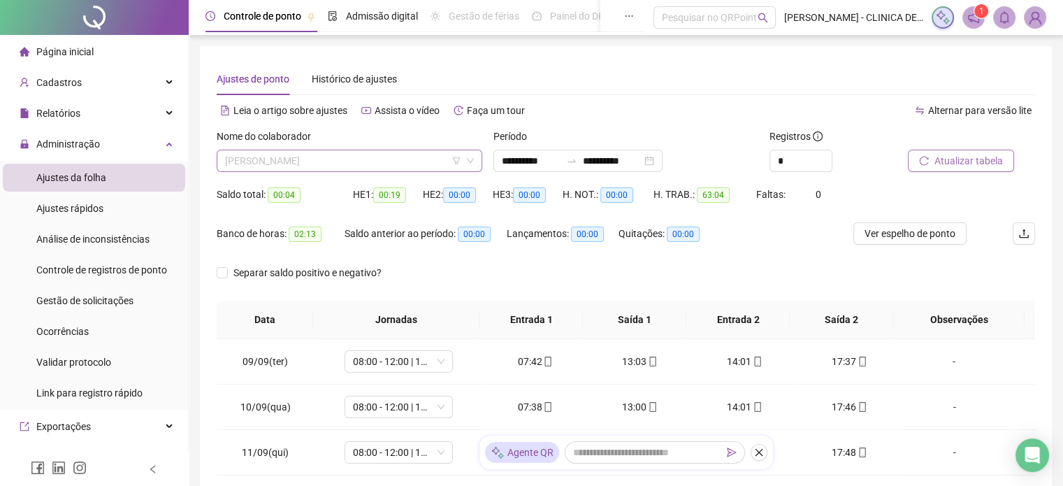
click at [472, 164] on div "[PERSON_NAME]" at bounding box center [349, 161] width 265 height 22
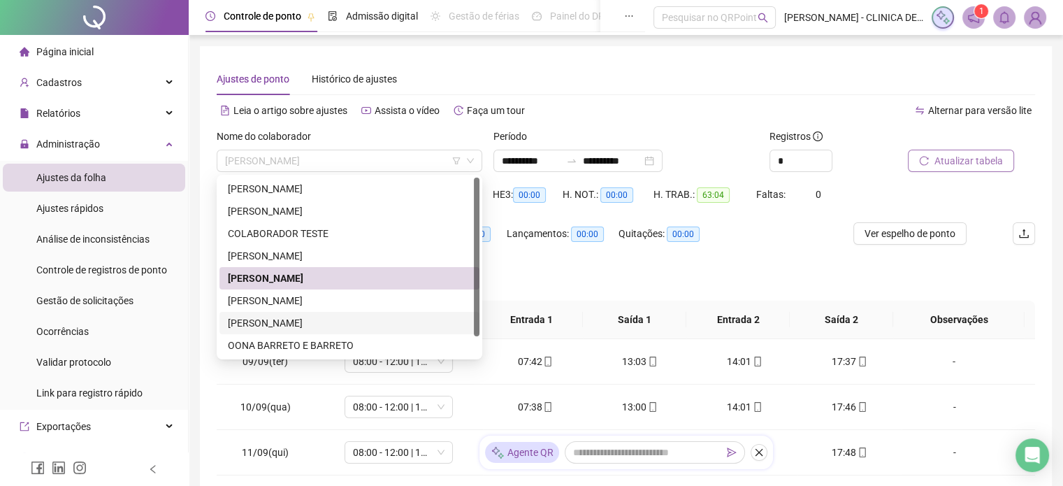
click at [342, 321] on div "[PERSON_NAME]" at bounding box center [349, 322] width 243 height 15
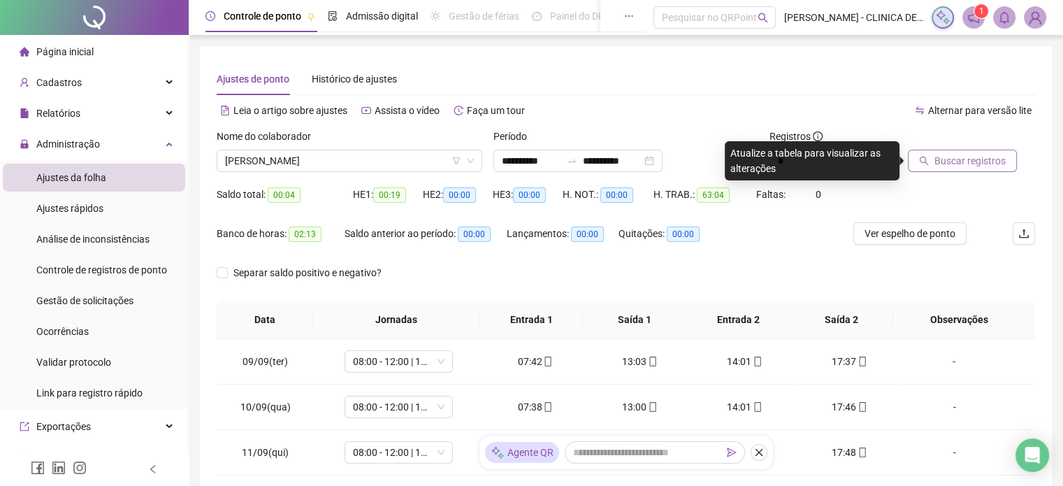
click at [981, 154] on span "Buscar registros" at bounding box center [969, 160] width 71 height 15
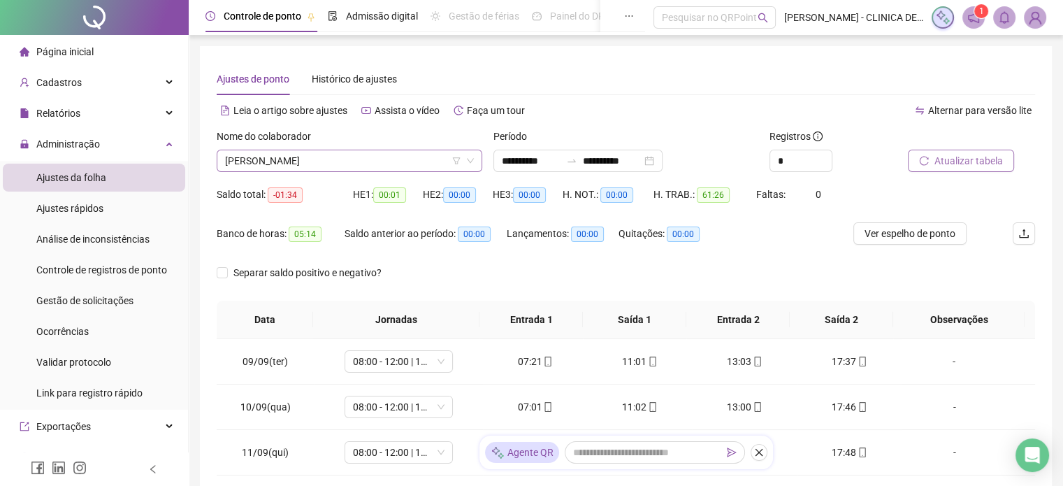
click at [467, 163] on icon "down" at bounding box center [470, 160] width 8 height 8
click at [468, 159] on icon "down" at bounding box center [470, 160] width 8 height 8
click at [458, 161] on icon "filter" at bounding box center [456, 160] width 8 height 8
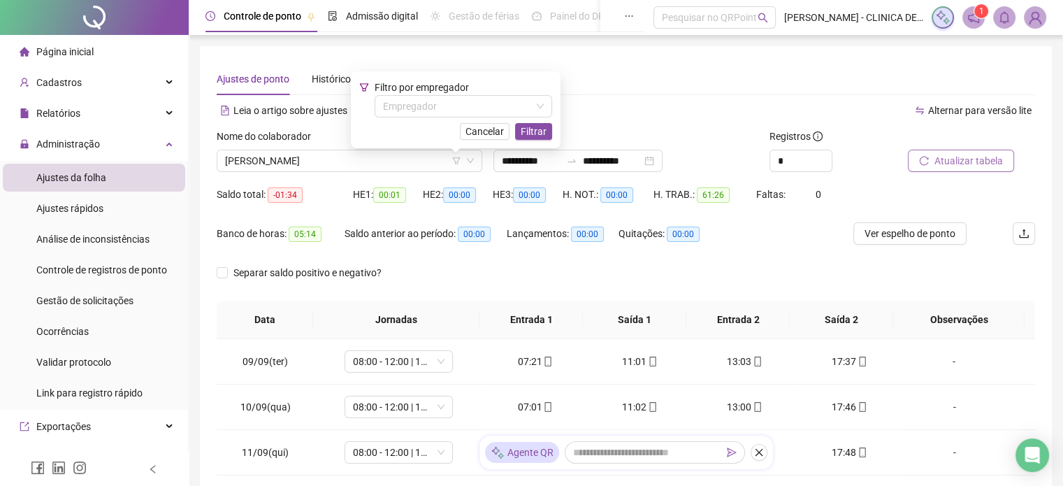
click at [478, 143] on div "Filtro por empregador Empregador Cancelar Filtrar" at bounding box center [456, 109] width 210 height 77
click at [481, 132] on span "Cancelar" at bounding box center [484, 131] width 38 height 15
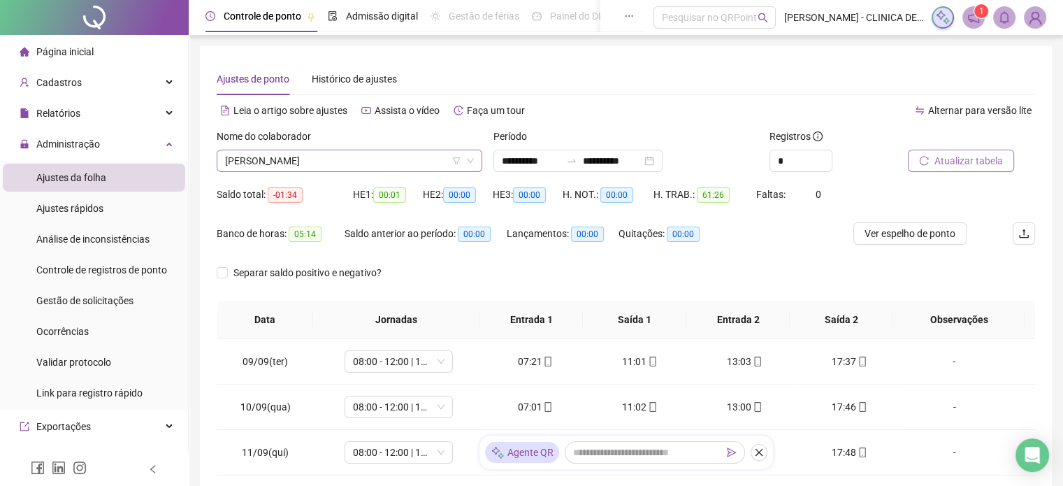
click at [469, 163] on icon "down" at bounding box center [470, 160] width 8 height 8
click at [469, 154] on span "[PERSON_NAME]" at bounding box center [349, 160] width 249 height 21
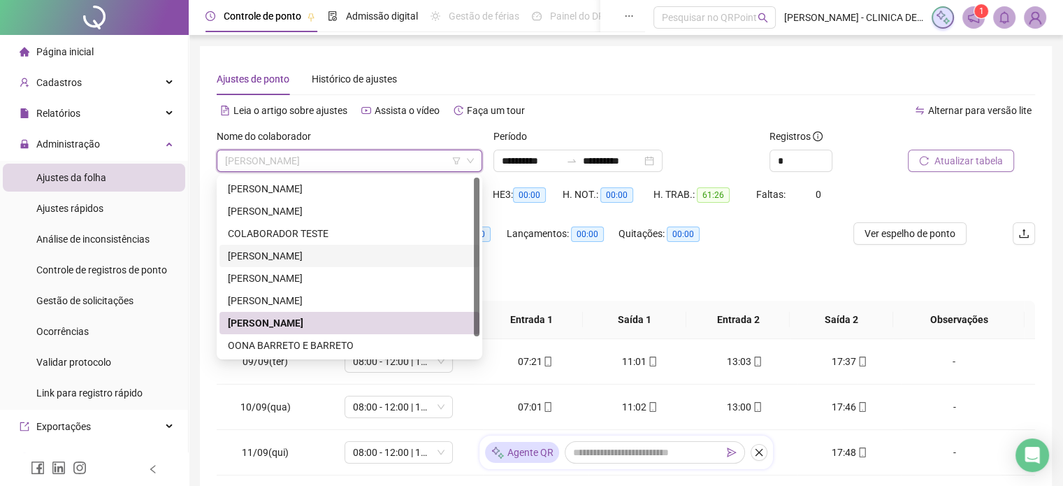
scroll to position [22, 0]
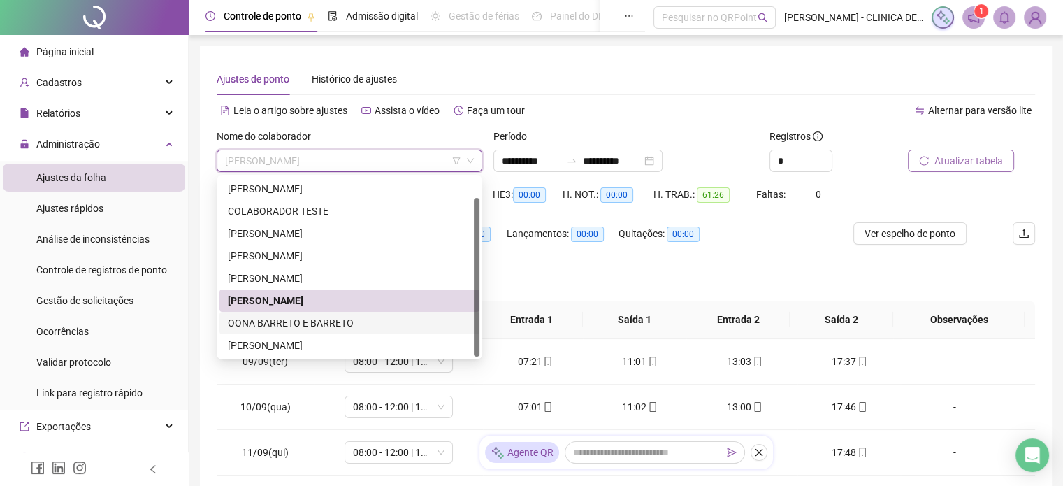
click at [323, 322] on div "OONA BARRETO E BARRETO" at bounding box center [349, 322] width 243 height 15
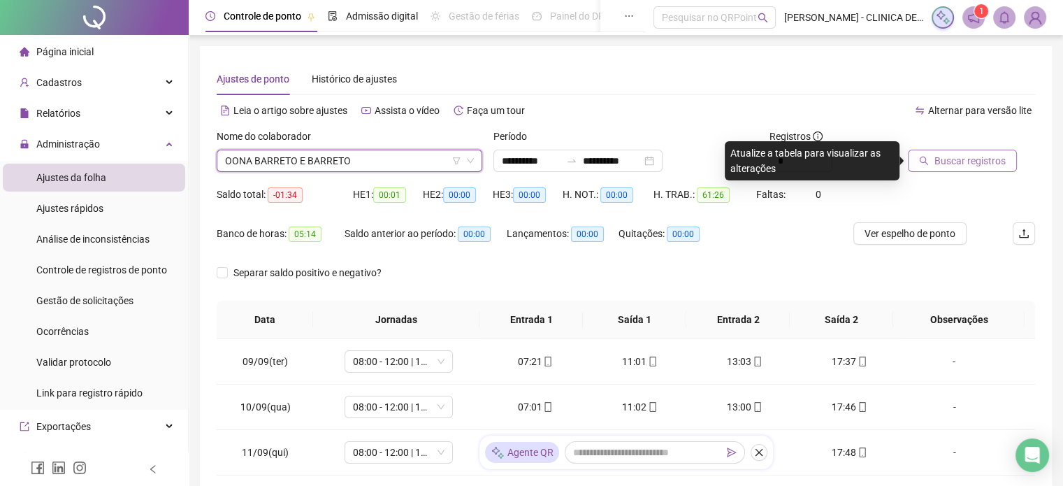
click at [971, 168] on span "Buscar registros" at bounding box center [969, 160] width 71 height 15
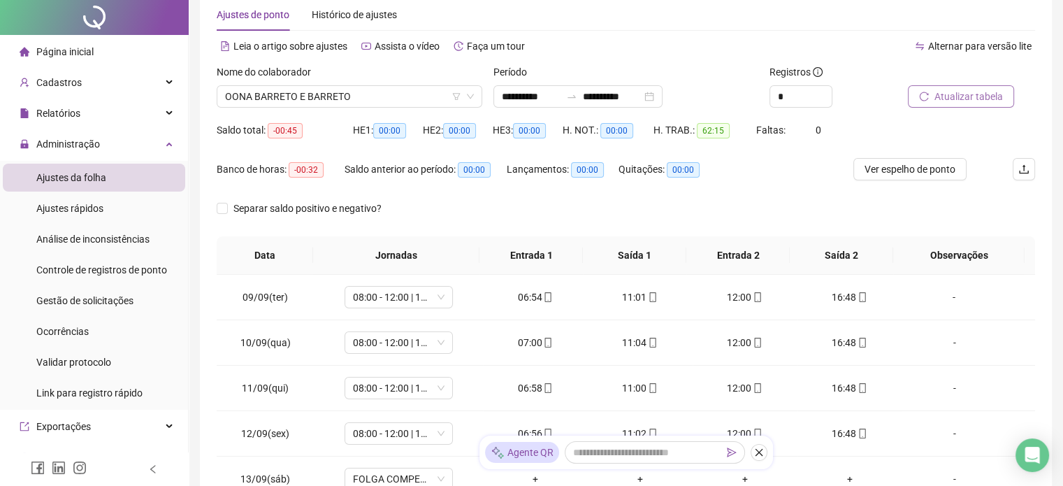
scroll to position [0, 0]
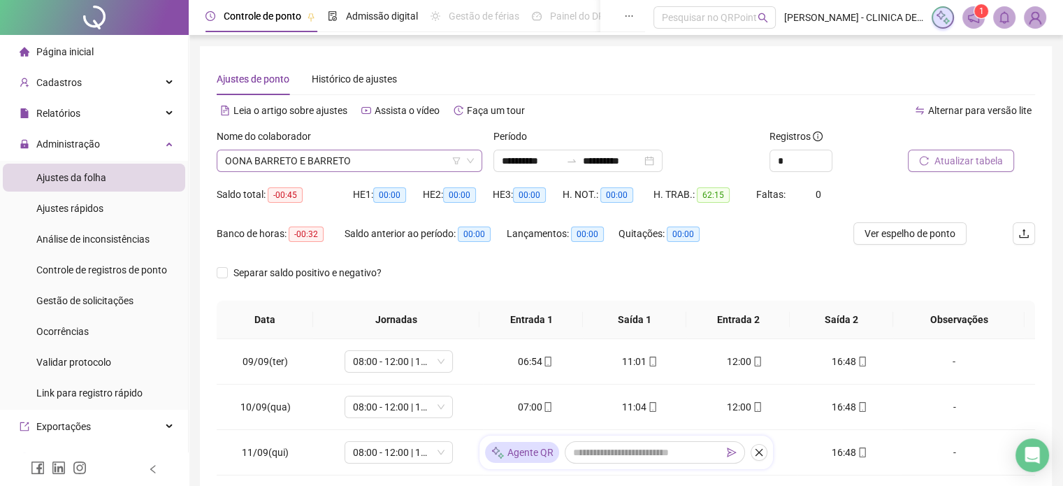
click at [472, 161] on icon "down" at bounding box center [470, 160] width 8 height 8
click at [467, 159] on icon "down" at bounding box center [470, 160] width 8 height 8
click at [472, 161] on icon "down" at bounding box center [470, 160] width 8 height 8
click at [440, 158] on span "OONA BARRETO E BARRETO" at bounding box center [349, 160] width 249 height 21
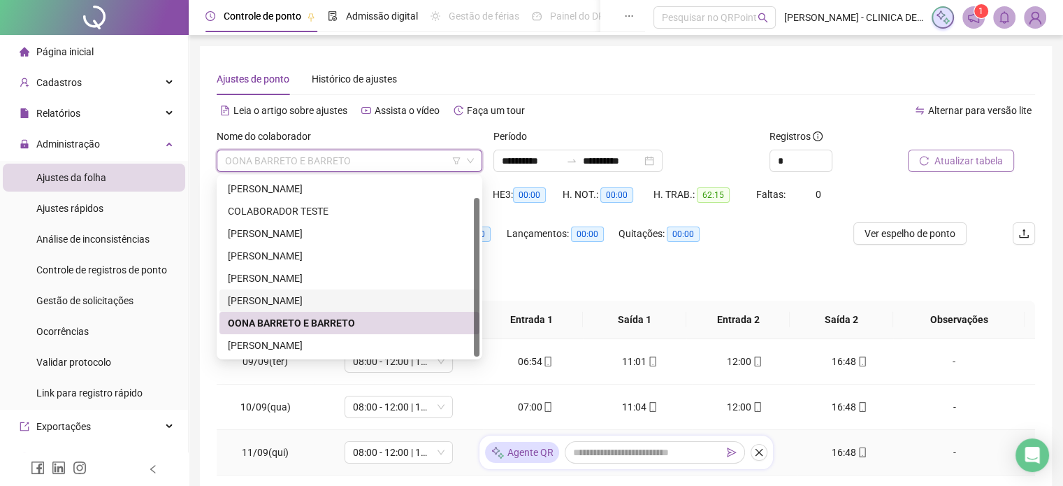
scroll to position [261, 0]
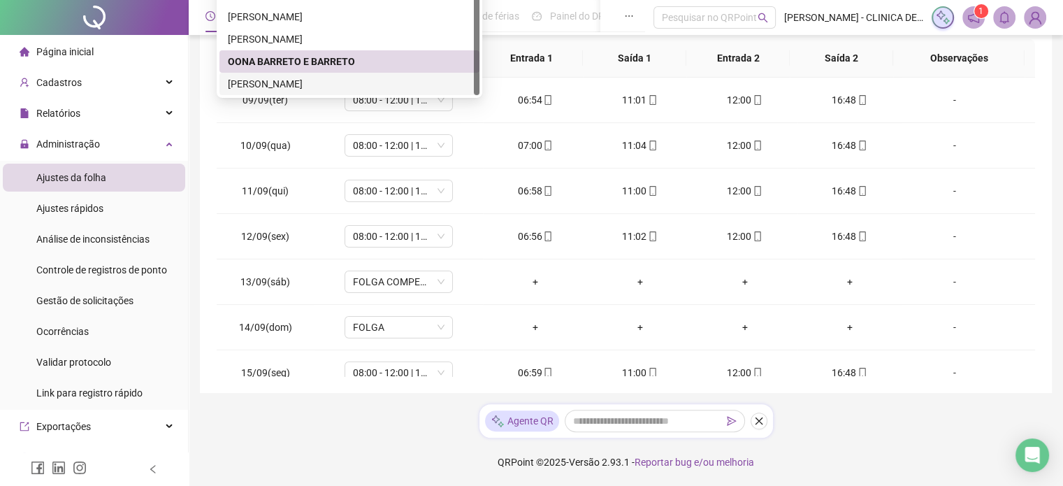
click at [381, 82] on div "[PERSON_NAME]" at bounding box center [349, 83] width 243 height 15
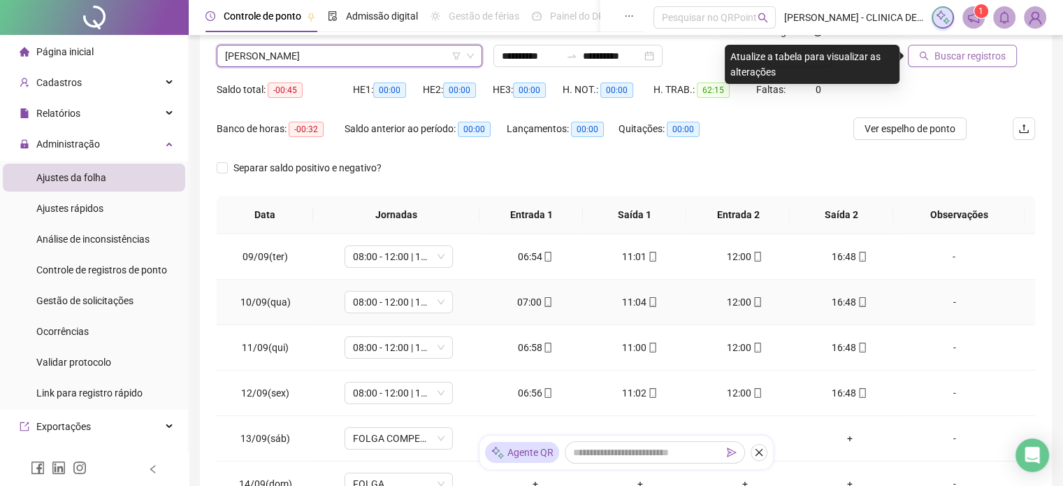
scroll to position [0, 0]
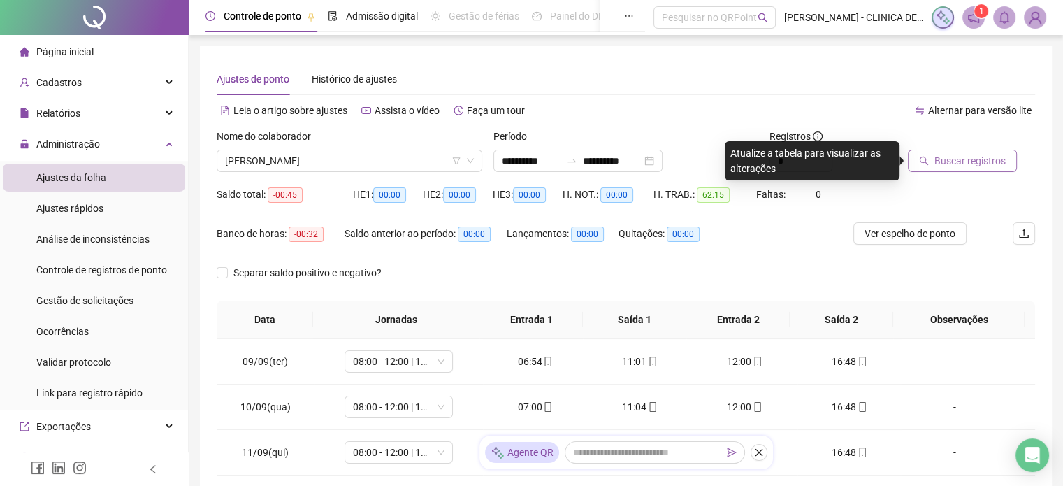
click at [973, 163] on span "Buscar registros" at bounding box center [969, 160] width 71 height 15
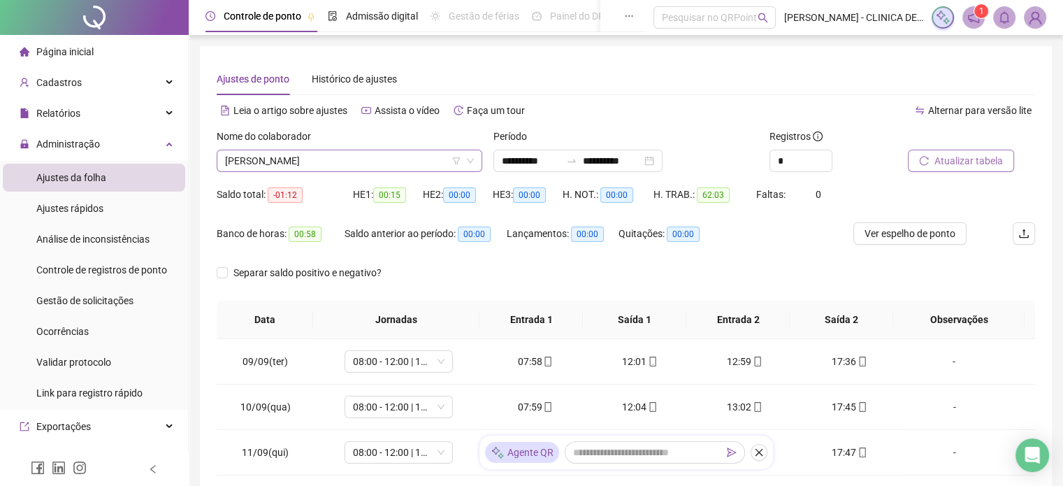
click at [472, 159] on icon "down" at bounding box center [470, 160] width 8 height 8
click at [470, 159] on icon "down" at bounding box center [470, 160] width 8 height 8
click at [469, 159] on icon "down" at bounding box center [470, 160] width 8 height 8
click at [467, 159] on icon "down" at bounding box center [470, 160] width 8 height 8
click at [456, 161] on icon "filter" at bounding box center [456, 160] width 8 height 8
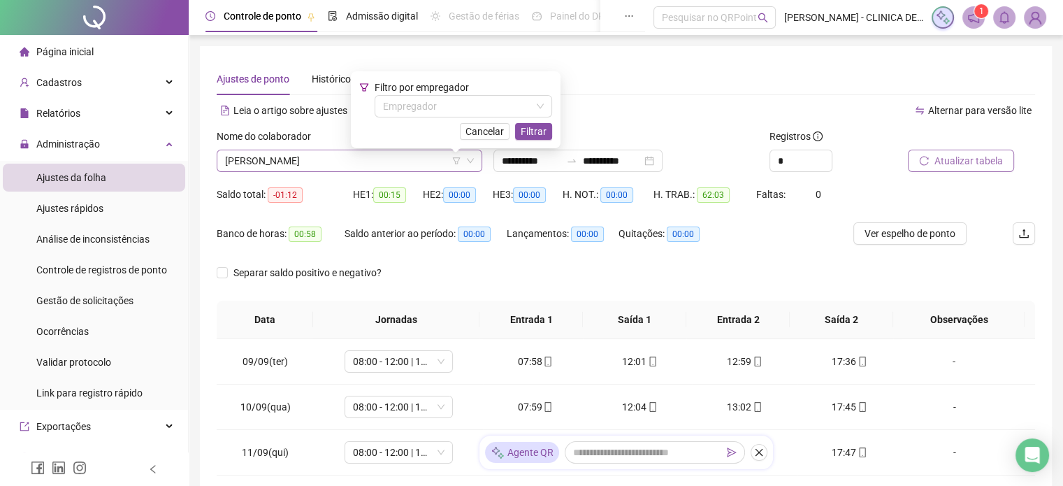
click at [456, 161] on icon "filter" at bounding box center [456, 160] width 8 height 7
click at [469, 162] on icon "down" at bounding box center [470, 161] width 7 height 5
click at [481, 129] on span "Cancelar" at bounding box center [484, 131] width 38 height 15
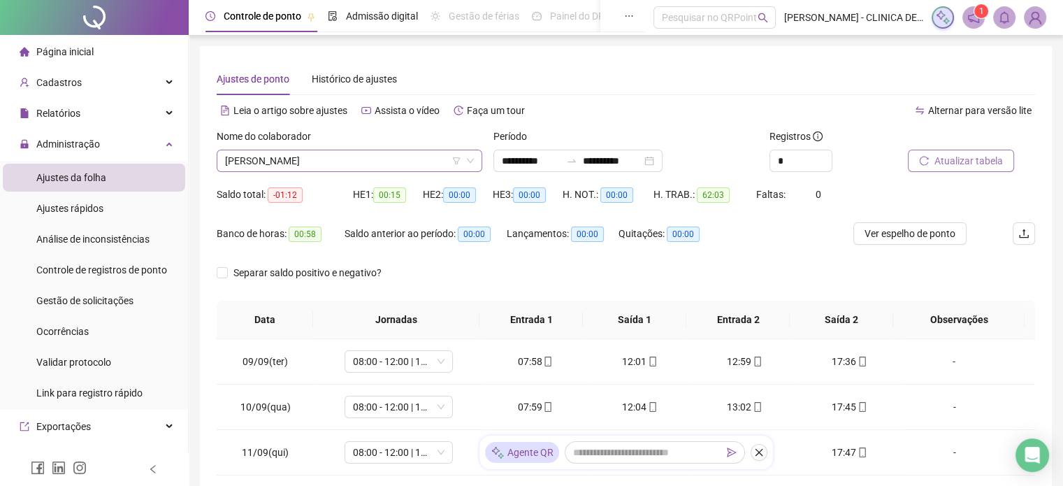
click at [469, 162] on icon "down" at bounding box center [470, 160] width 8 height 8
click at [469, 150] on div "[PERSON_NAME]" at bounding box center [349, 161] width 265 height 22
click at [437, 159] on span "[PERSON_NAME]" at bounding box center [349, 160] width 249 height 21
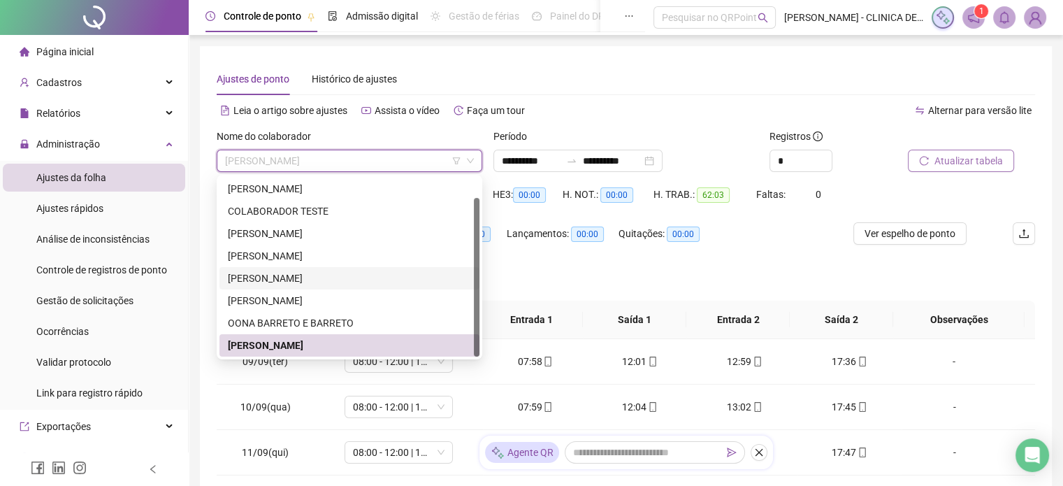
click at [336, 282] on div "[PERSON_NAME]" at bounding box center [349, 277] width 243 height 15
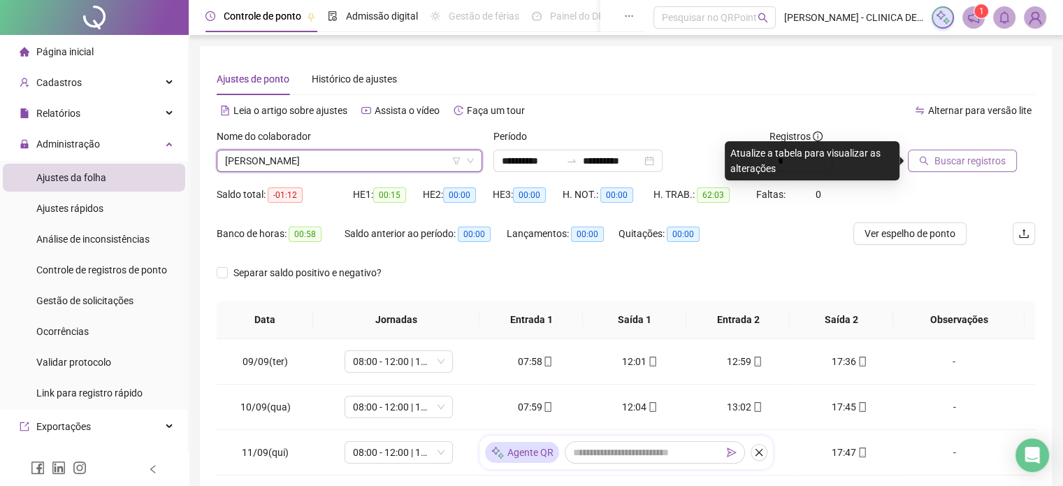
click at [977, 161] on span "Buscar registros" at bounding box center [969, 160] width 71 height 15
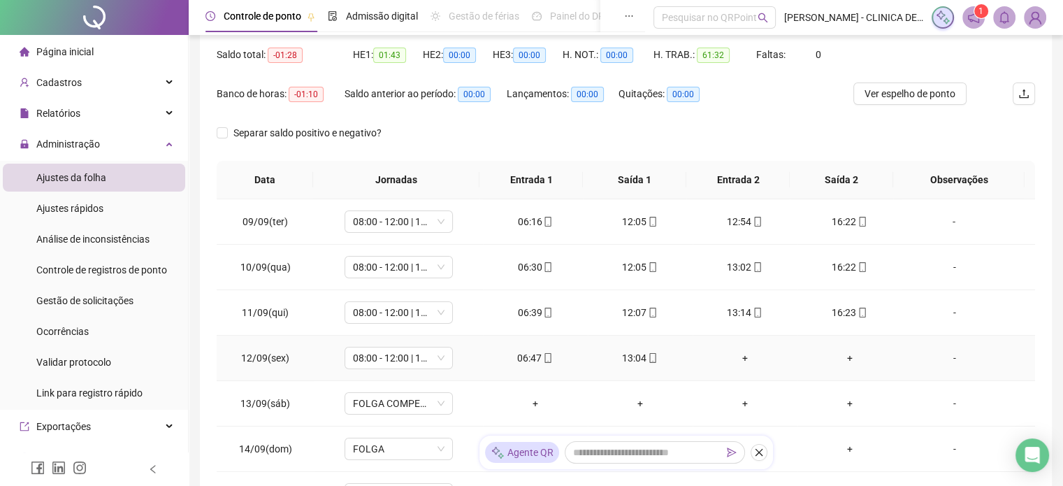
click at [741, 358] on div "+" at bounding box center [745, 357] width 82 height 15
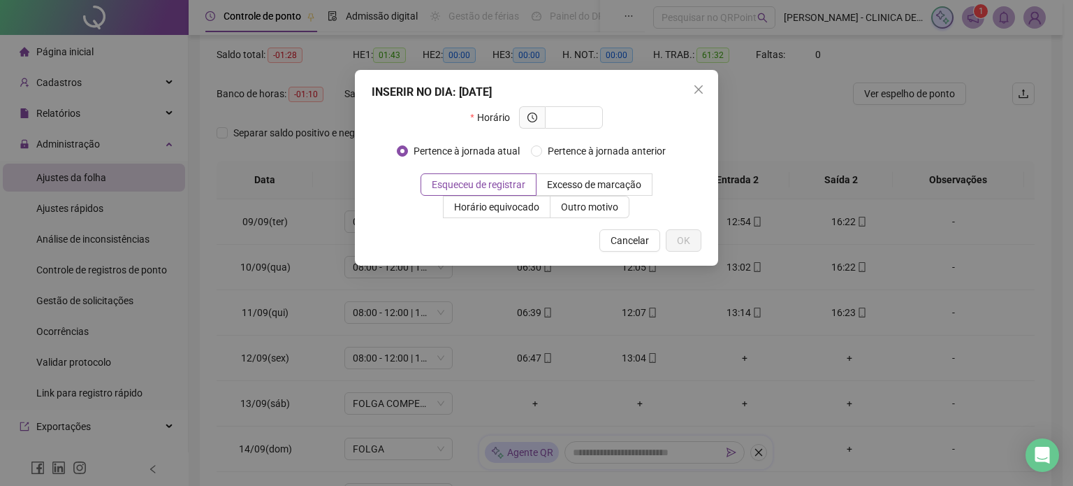
click at [626, 238] on span "Cancelar" at bounding box center [630, 240] width 38 height 15
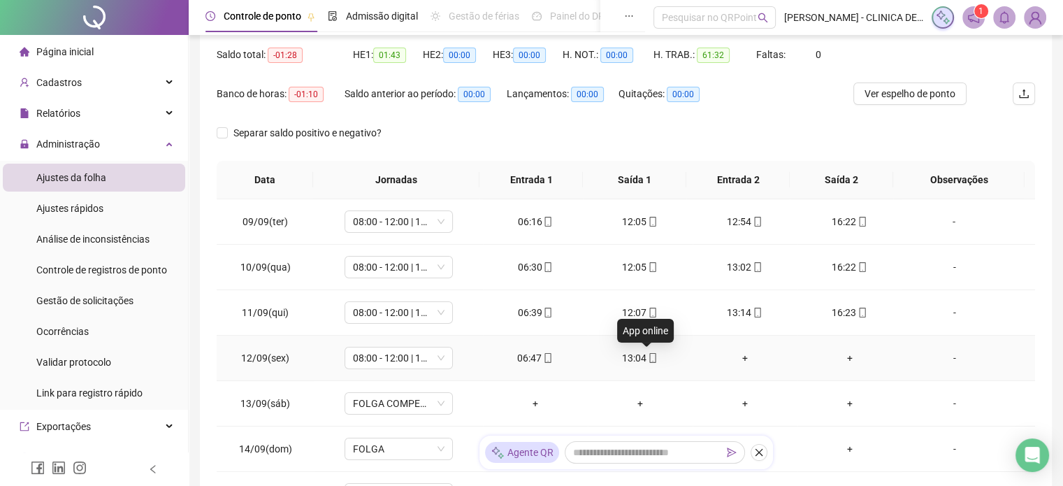
click at [648, 354] on icon "mobile" at bounding box center [653, 358] width 10 height 10
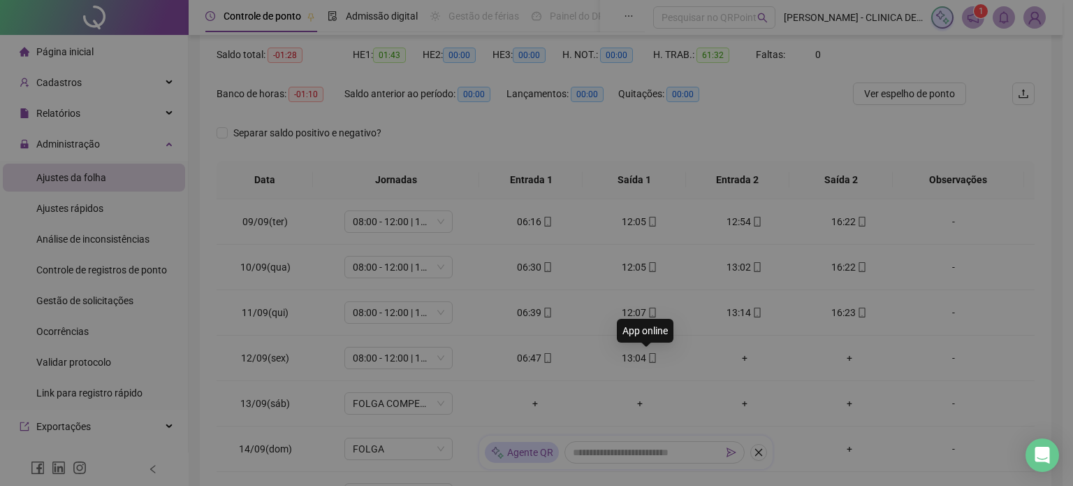
type input "**********"
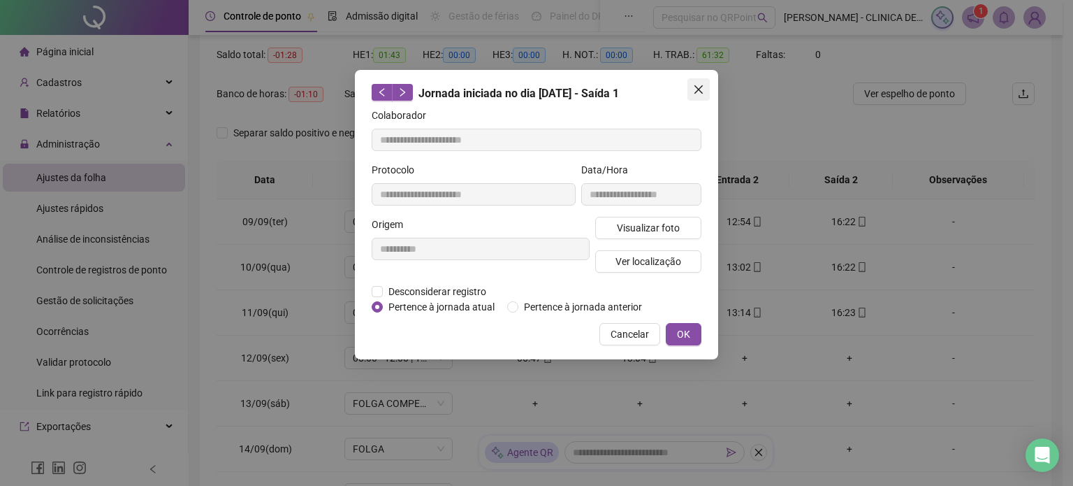
click at [700, 85] on icon "close" at bounding box center [698, 89] width 11 height 11
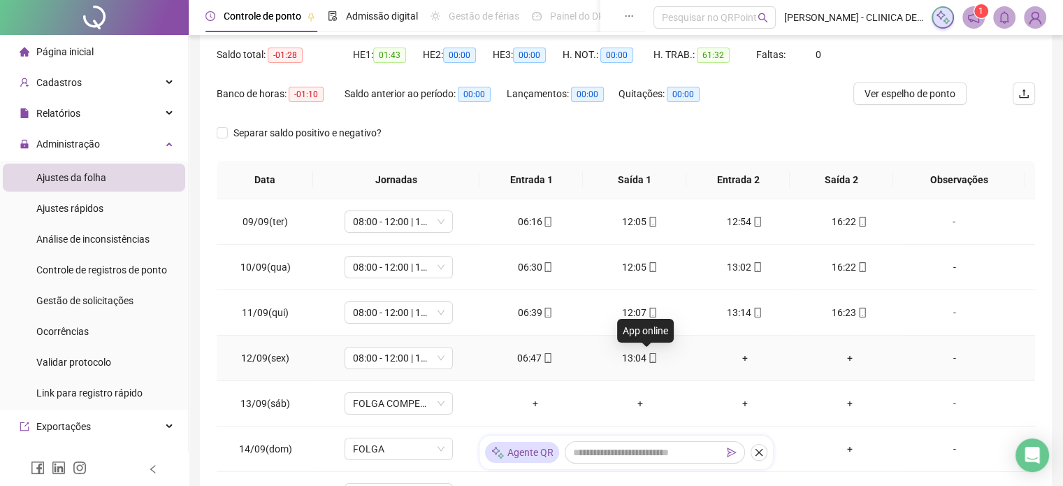
click at [648, 356] on icon "mobile" at bounding box center [653, 358] width 10 height 10
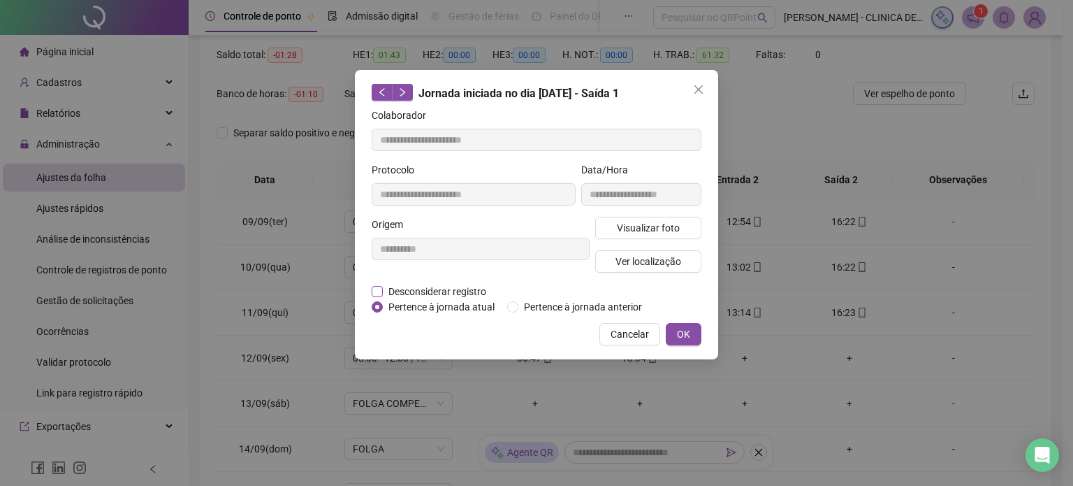
click at [419, 292] on span "Desconsiderar registro" at bounding box center [437, 291] width 109 height 15
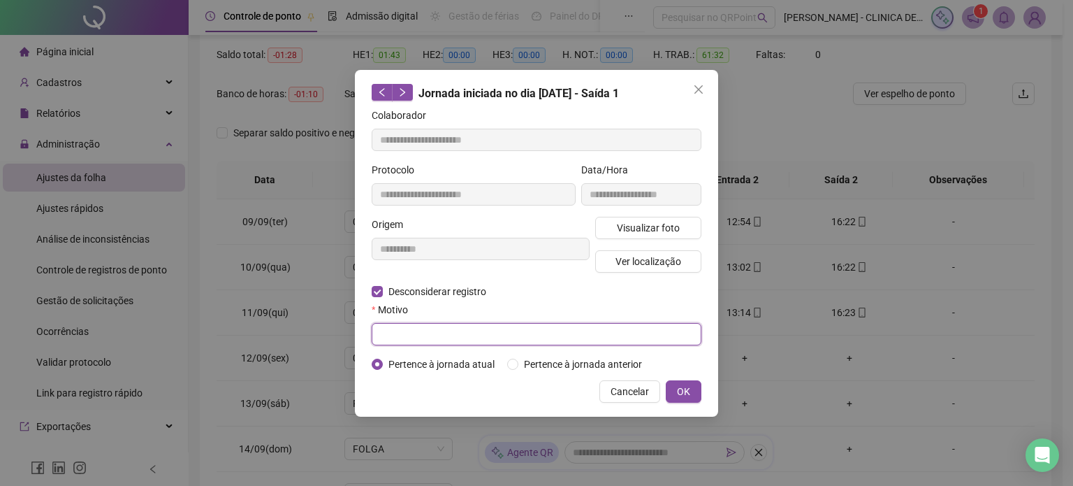
click at [436, 335] on input "text" at bounding box center [537, 334] width 330 height 22
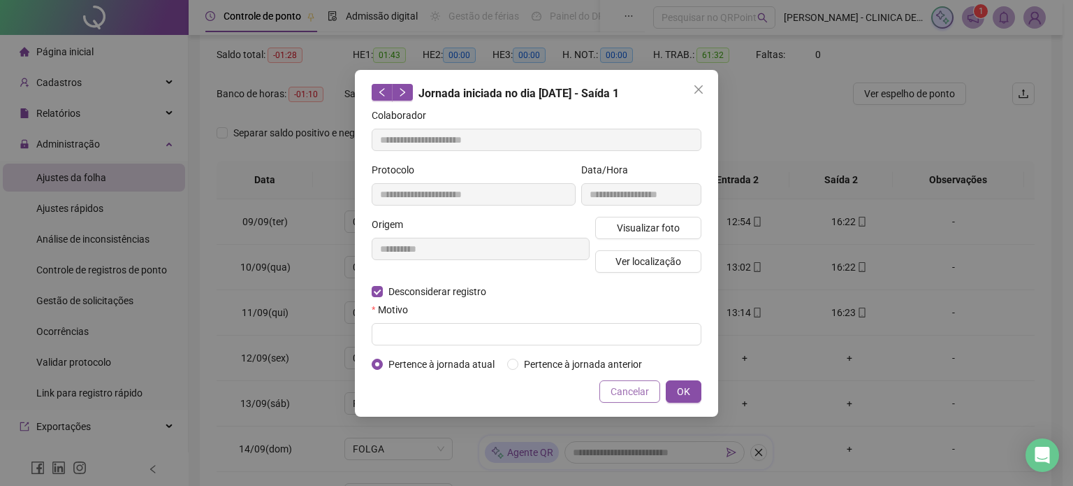
click at [643, 393] on span "Cancelar" at bounding box center [630, 391] width 38 height 15
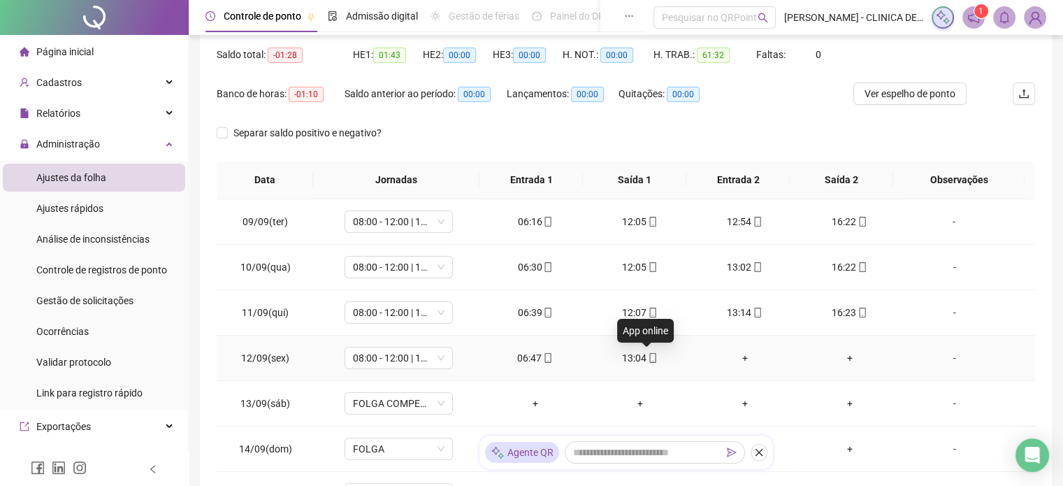
click at [648, 360] on icon "mobile" at bounding box center [653, 358] width 10 height 10
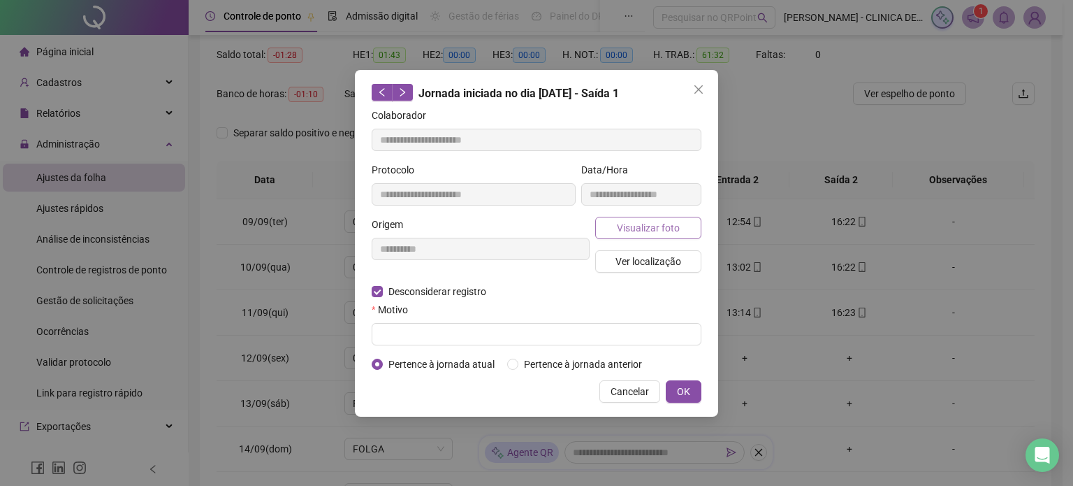
click at [648, 229] on span "Visualizar foto" at bounding box center [648, 227] width 63 height 15
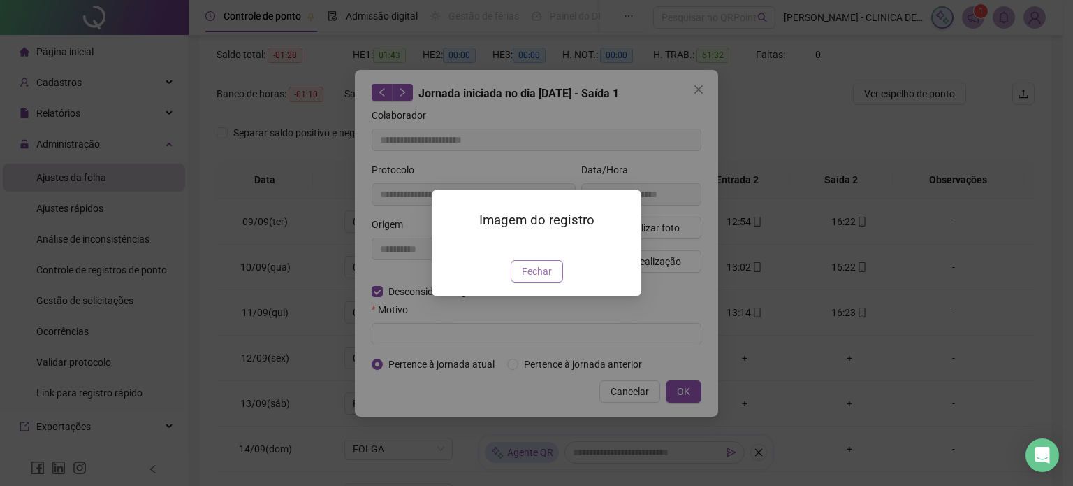
click at [537, 279] on span "Fechar" at bounding box center [537, 270] width 30 height 15
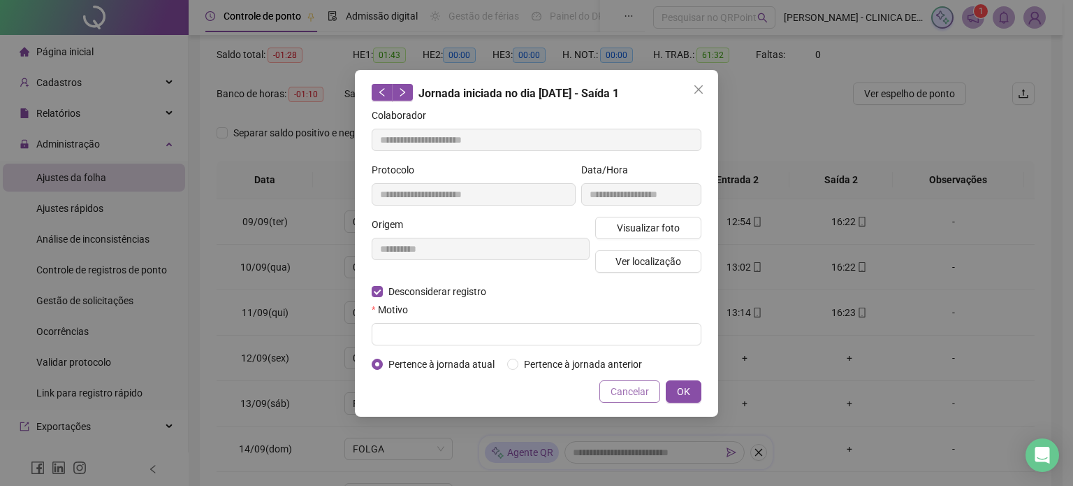
click at [626, 393] on span "Cancelar" at bounding box center [630, 391] width 38 height 15
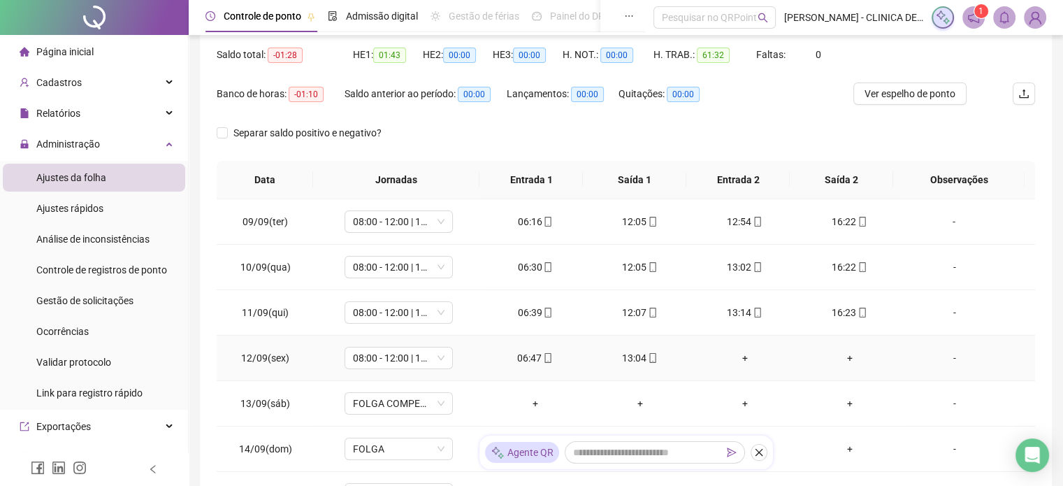
click at [740, 354] on div "+" at bounding box center [745, 357] width 82 height 15
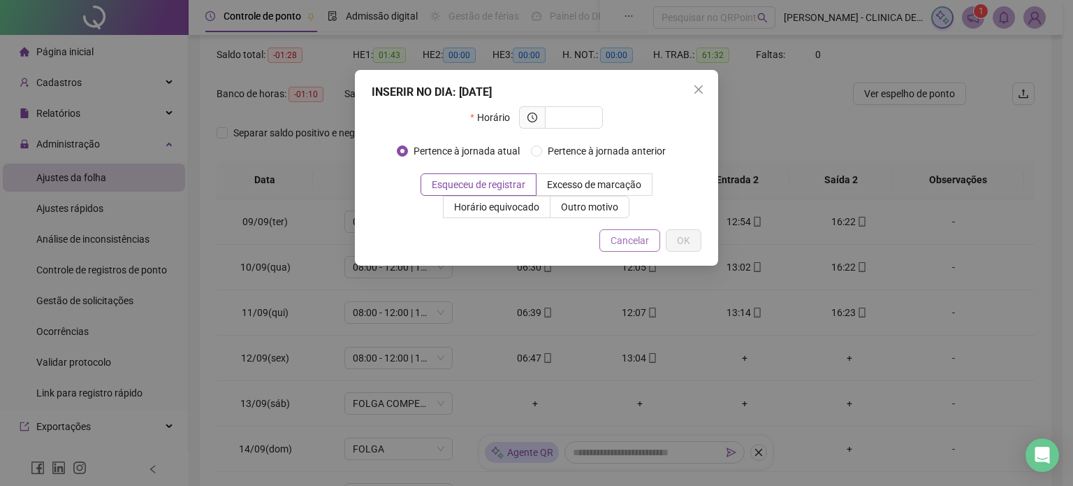
click at [635, 242] on span "Cancelar" at bounding box center [630, 240] width 38 height 15
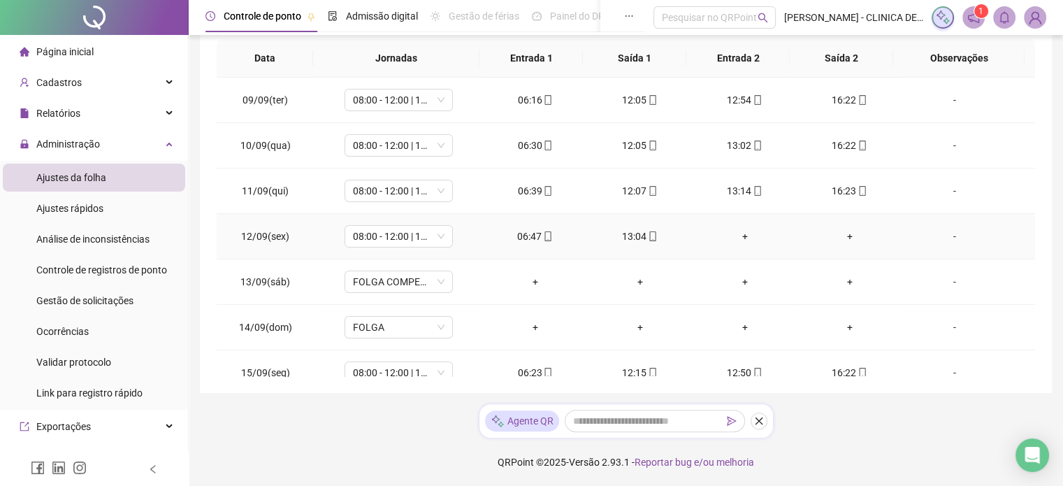
click at [841, 240] on div "+" at bounding box center [849, 235] width 82 height 15
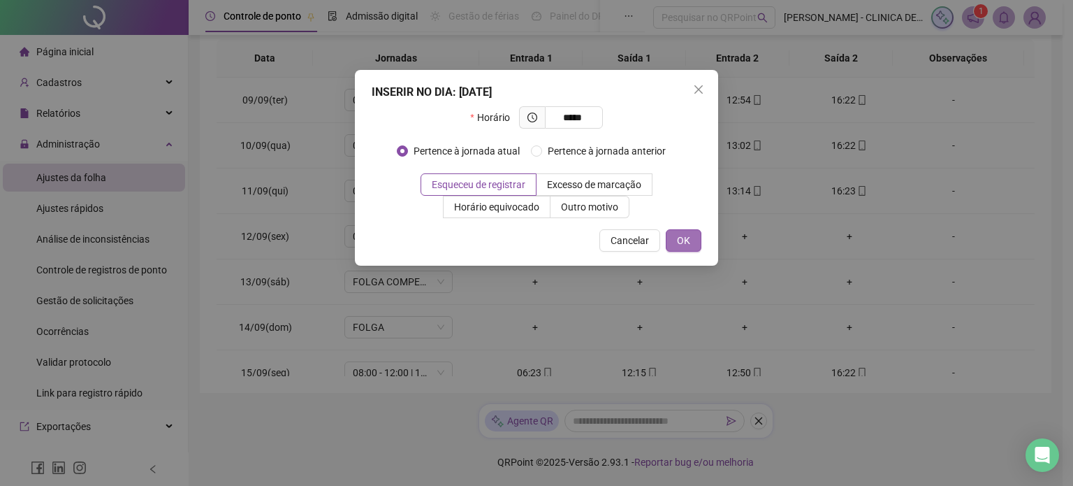
type input "*****"
click at [685, 243] on span "OK" at bounding box center [683, 240] width 13 height 15
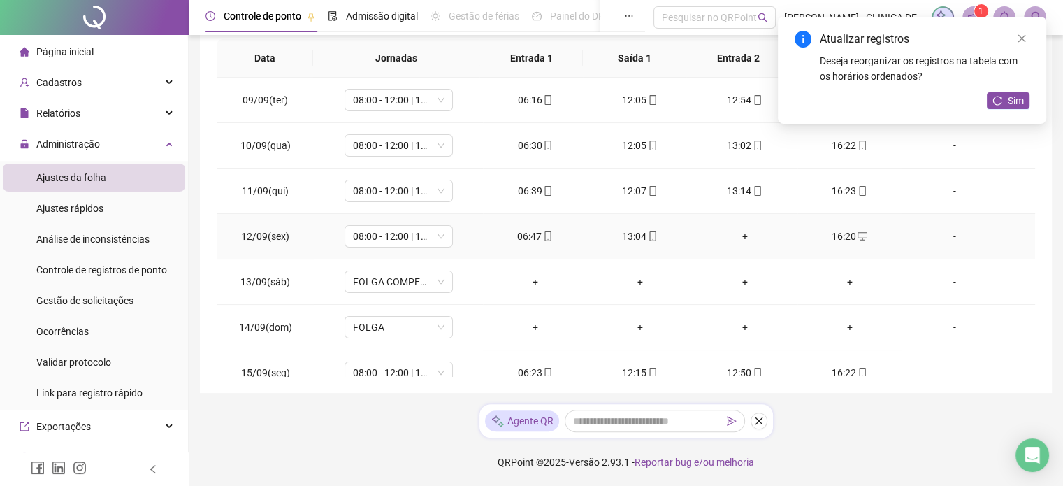
click at [741, 237] on div "+" at bounding box center [745, 235] width 82 height 15
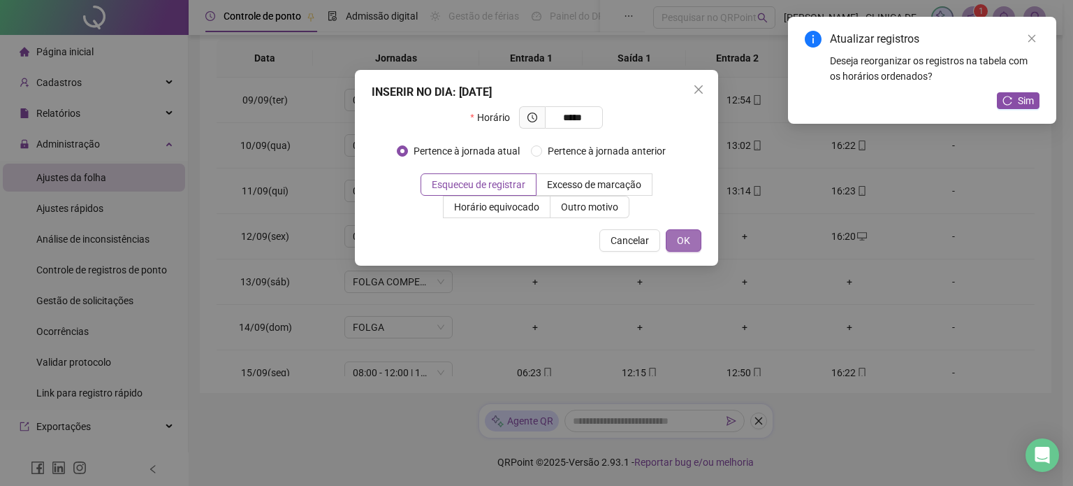
type input "*****"
click at [682, 241] on span "OK" at bounding box center [683, 240] width 13 height 15
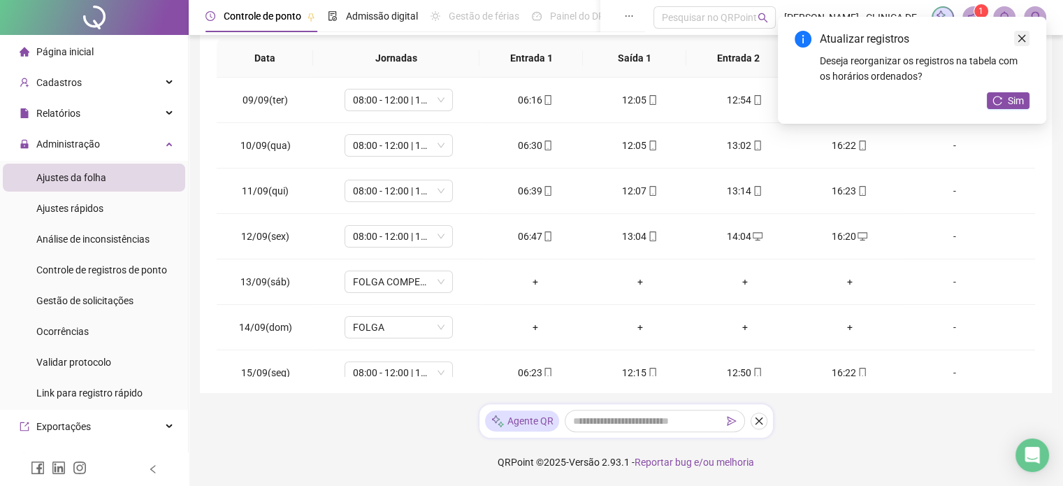
click at [1021, 39] on icon "close" at bounding box center [1021, 39] width 10 height 10
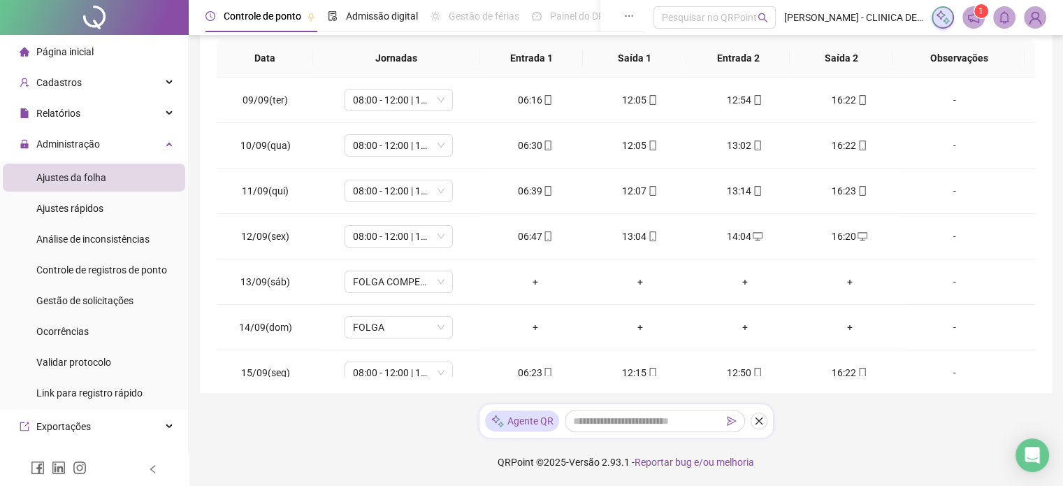
click at [984, 10] on sup "1" at bounding box center [981, 11] width 14 height 14
click at [975, 17] on icon "notification" at bounding box center [973, 17] width 13 height 13
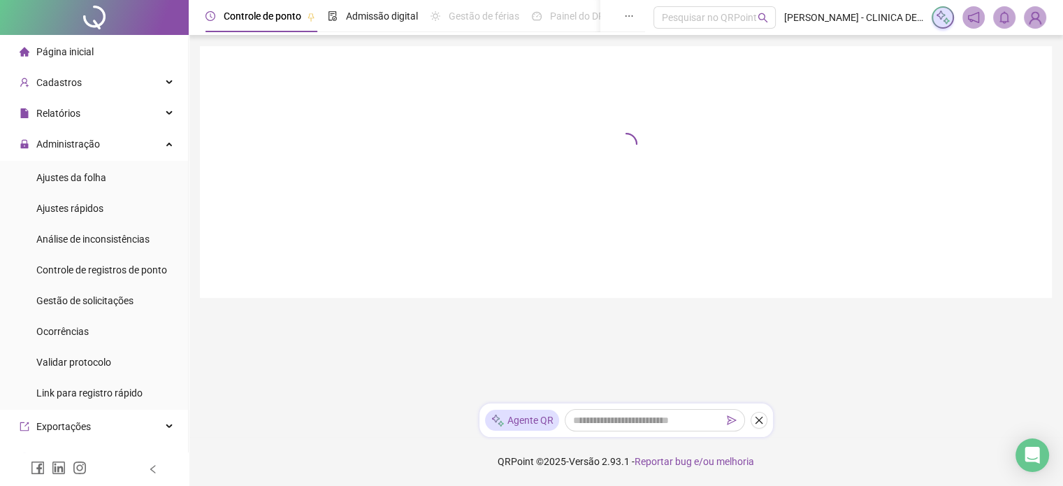
click at [974, 15] on span at bounding box center [973, 17] width 22 height 22
